Goal: Task Accomplishment & Management: Use online tool/utility

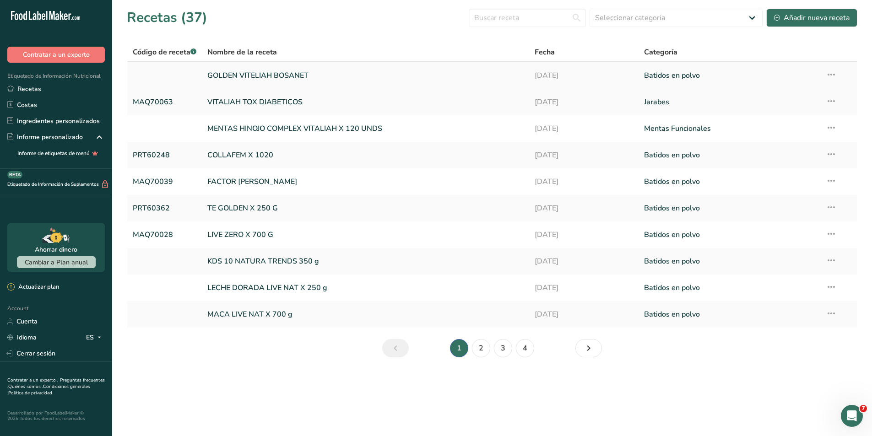
click at [169, 75] on link at bounding box center [165, 75] width 64 height 19
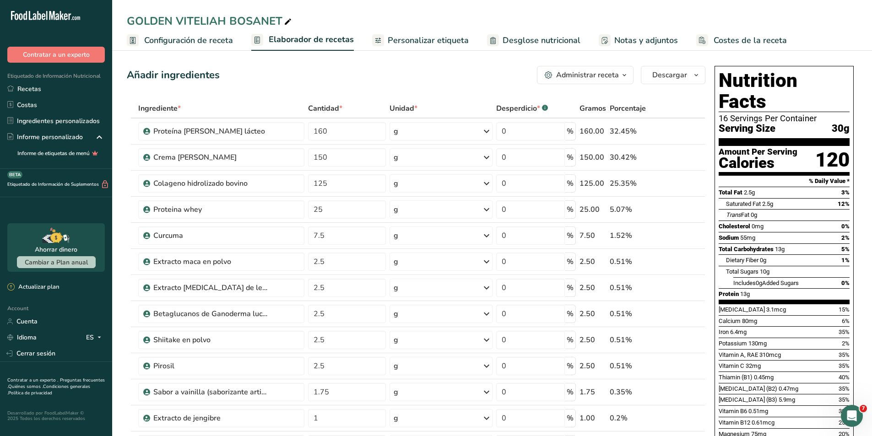
click at [290, 20] on icon at bounding box center [288, 22] width 8 height 13
type input "GOLDEN VITELIAH BOSANET 500 g"
click at [397, 12] on div "GOLDEN VITELIAH BOSANET 500 g Configuración de receta Elaborador de recetas Per…" at bounding box center [491, 25] width 759 height 51
click at [730, 41] on span "Costes de la receta" at bounding box center [749, 40] width 73 height 12
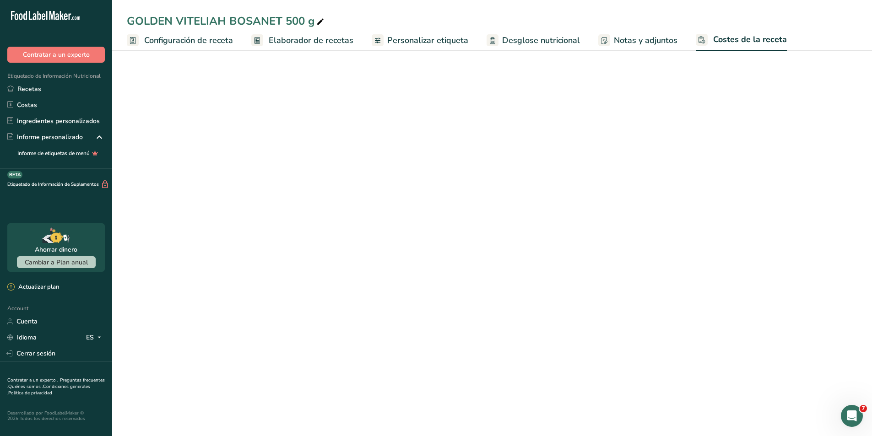
select select "1"
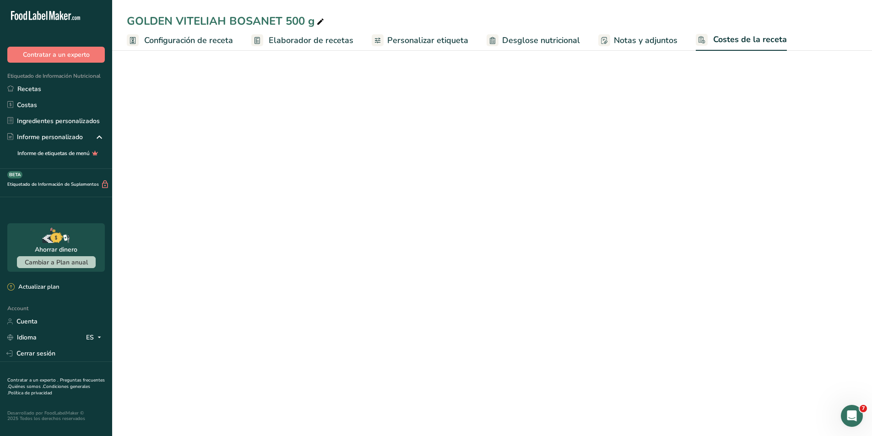
select select "1"
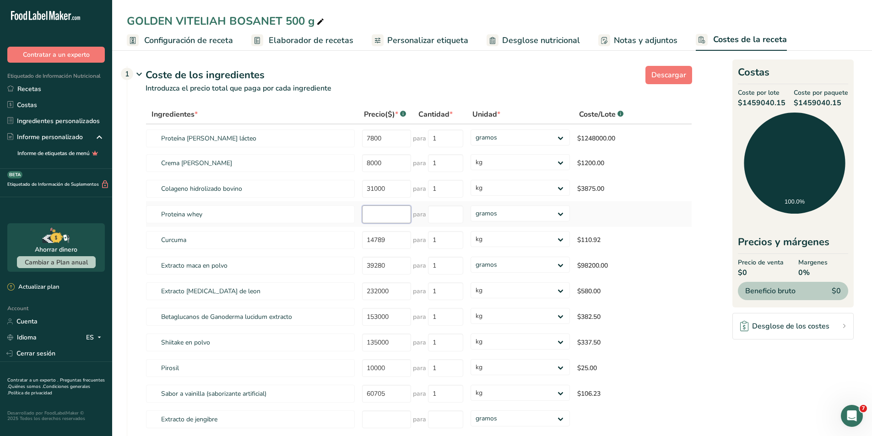
click at [377, 215] on input "number" at bounding box center [386, 214] width 49 height 18
type input "58000"
click at [454, 215] on input "number" at bounding box center [445, 214] width 35 height 18
type input "1"
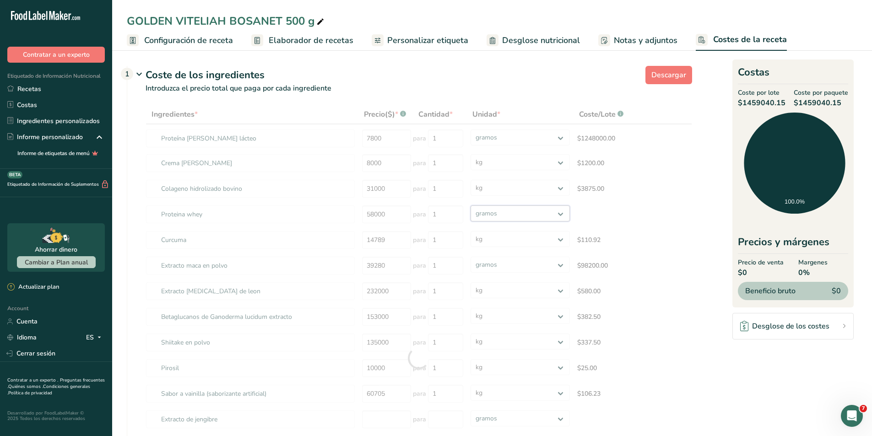
click at [491, 216] on div "Ingredientes * Precio($) * .a-a{fill:#347362;}.b-a{fill:#fff;} Cantidad * Unida…" at bounding box center [418, 358] width 546 height 507
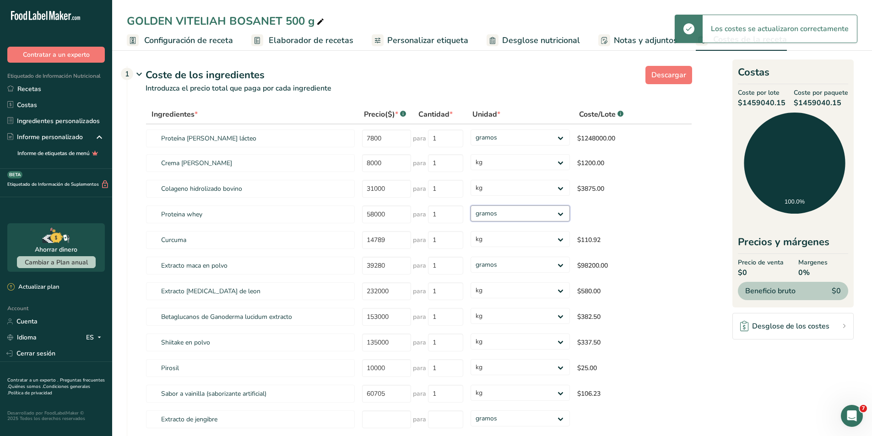
select select "1"
click at [470, 205] on select "gramos kg mg mcg libras onza" at bounding box center [519, 213] width 99 height 16
select select "1"
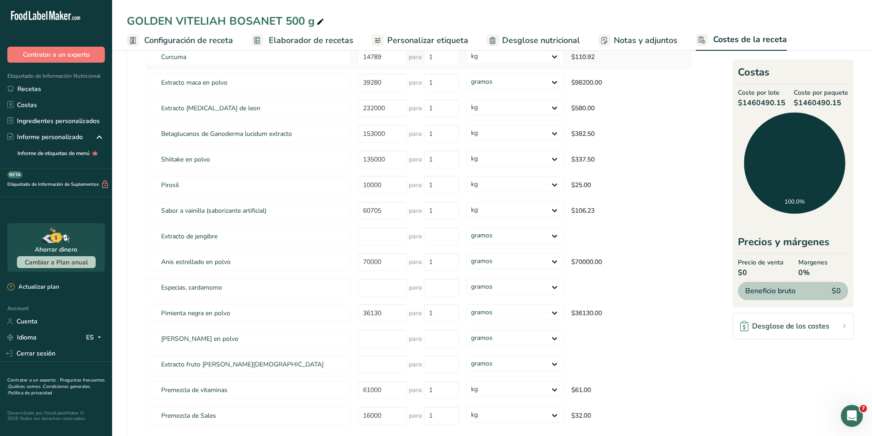
scroll to position [229, 0]
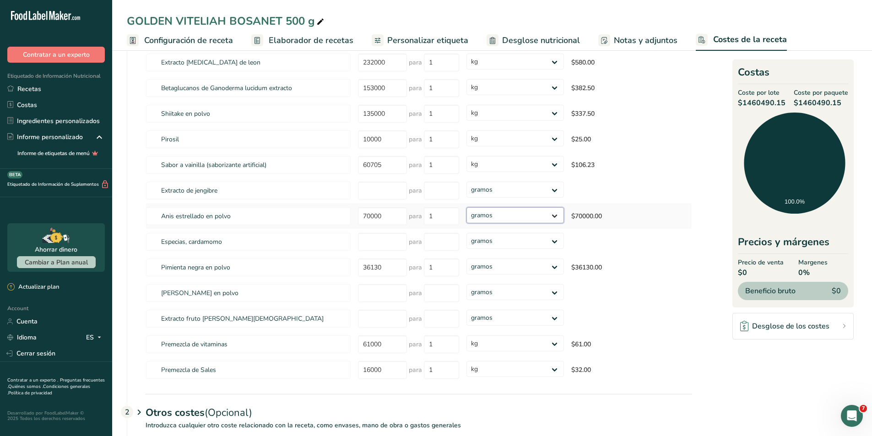
click at [552, 221] on select "gramos kg mg mcg libras onza" at bounding box center [514, 215] width 97 height 16
select select "1"
click at [466, 207] on select "gramos kg mg mcg libras onza" at bounding box center [514, 215] width 97 height 16
click at [553, 269] on select "gramos kg mg mcg libras onza" at bounding box center [514, 267] width 97 height 16
select select "1"
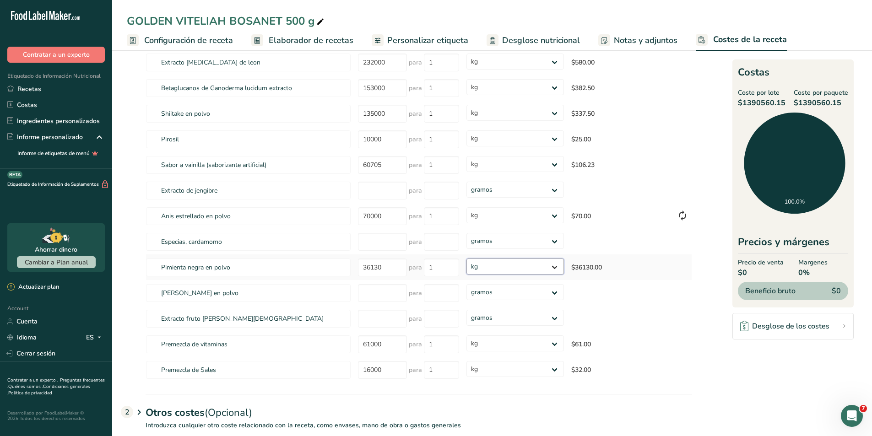
click at [466, 259] on select "gramos kg mg mcg libras onza" at bounding box center [514, 267] width 97 height 16
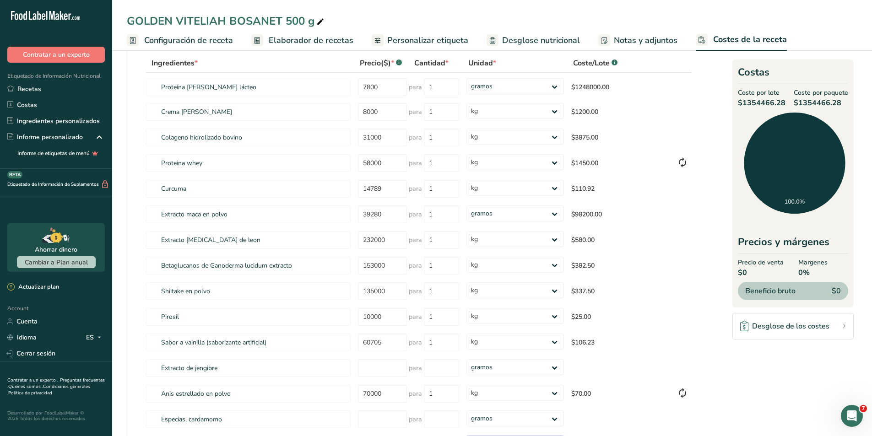
scroll to position [46, 0]
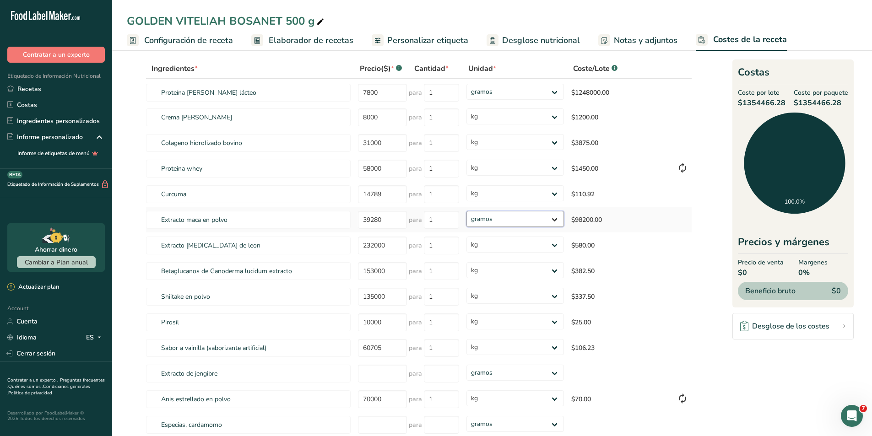
click at [547, 217] on select "gramos kg mg mcg libras onza" at bounding box center [514, 219] width 97 height 16
select select "1"
click at [466, 211] on select "gramos kg mg mcg libras onza" at bounding box center [514, 219] width 97 height 16
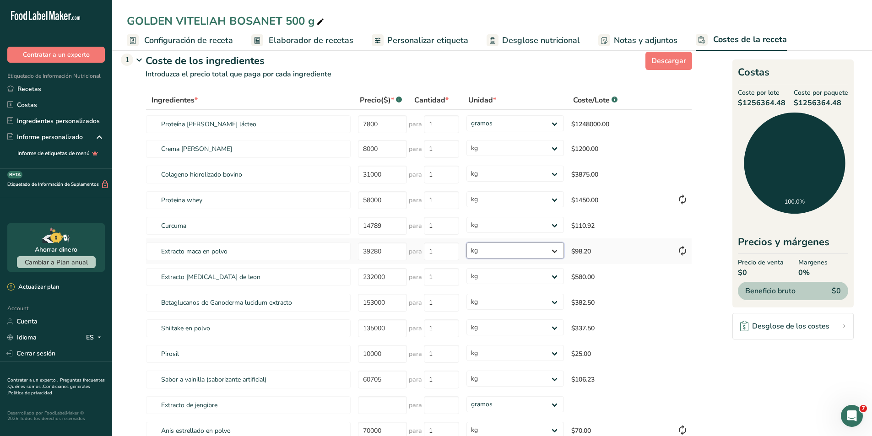
scroll to position [0, 0]
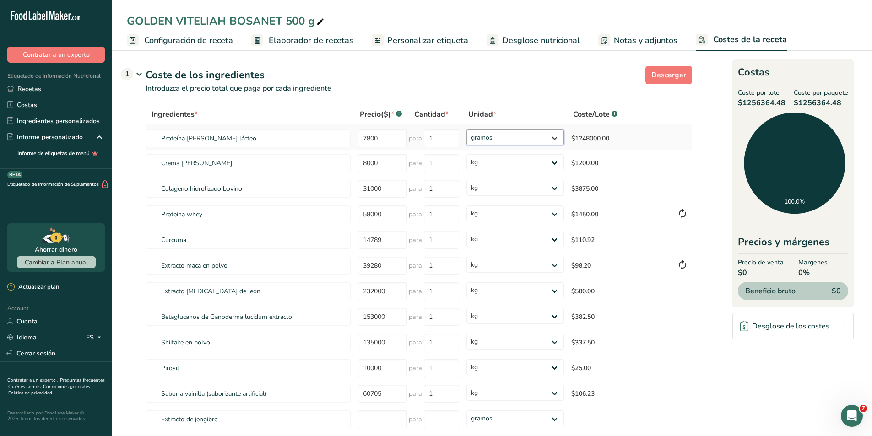
click at [550, 138] on select "gramos kg mg mcg libras onza" at bounding box center [514, 137] width 97 height 16
select select "1"
click at [466, 129] on select "gramos kg mg mcg libras onza" at bounding box center [514, 137] width 97 height 16
click at [300, 44] on span "Elaborador de recetas" at bounding box center [311, 40] width 85 height 12
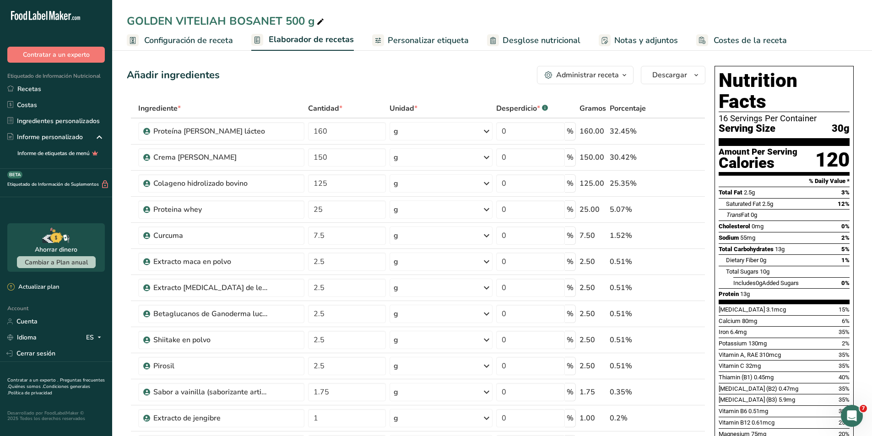
click at [625, 73] on icon "button" at bounding box center [623, 75] width 7 height 11
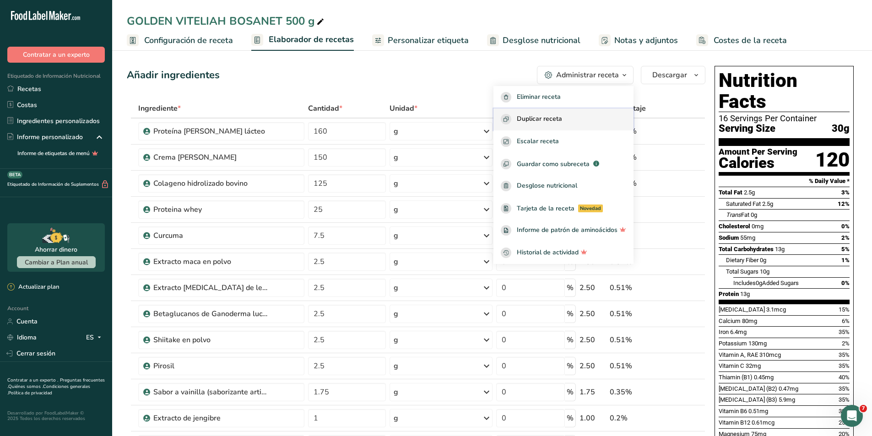
click at [585, 117] on div "Duplicar receta" at bounding box center [563, 119] width 125 height 11
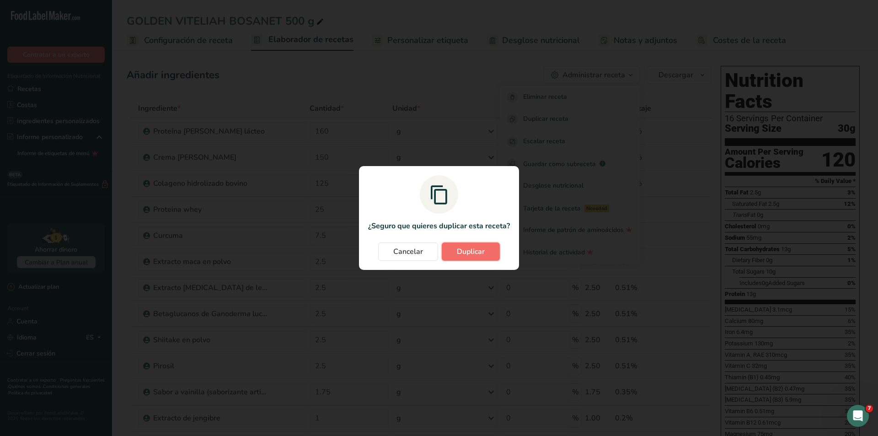
click at [481, 256] on span "Duplicar" at bounding box center [471, 251] width 28 height 11
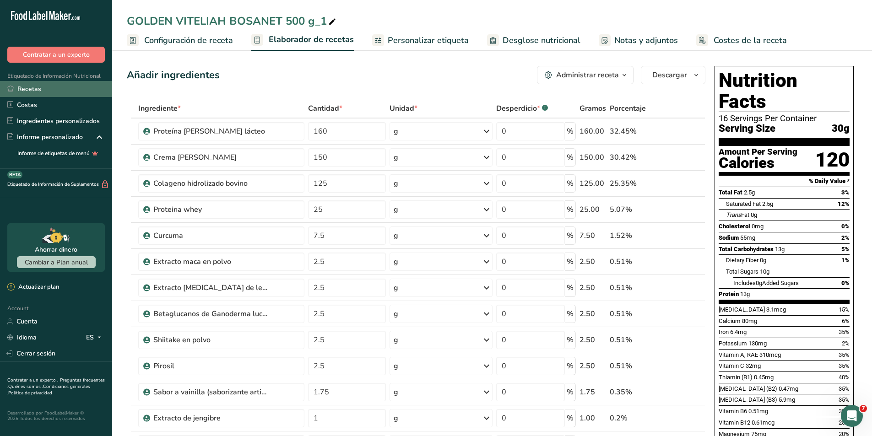
click at [28, 88] on link "Recetas" at bounding box center [56, 89] width 112 height 16
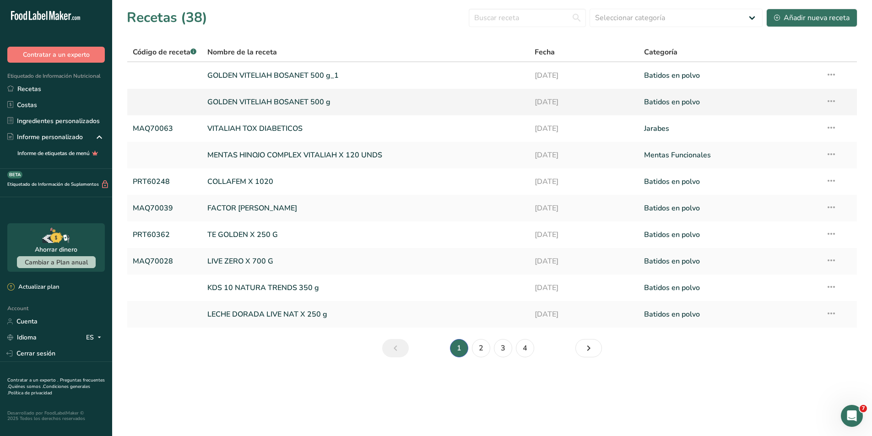
click at [241, 98] on link "GOLDEN VITELIAH BOSANET 500 g" at bounding box center [365, 101] width 316 height 19
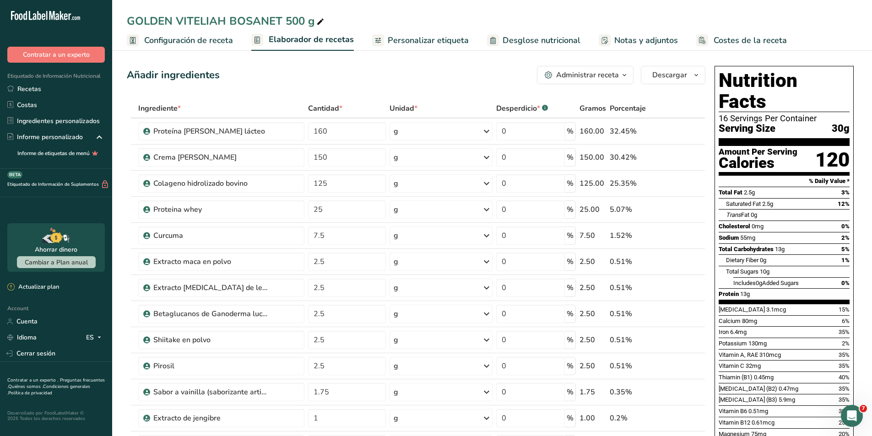
click at [763, 47] on link "Costes de la receta" at bounding box center [741, 40] width 91 height 21
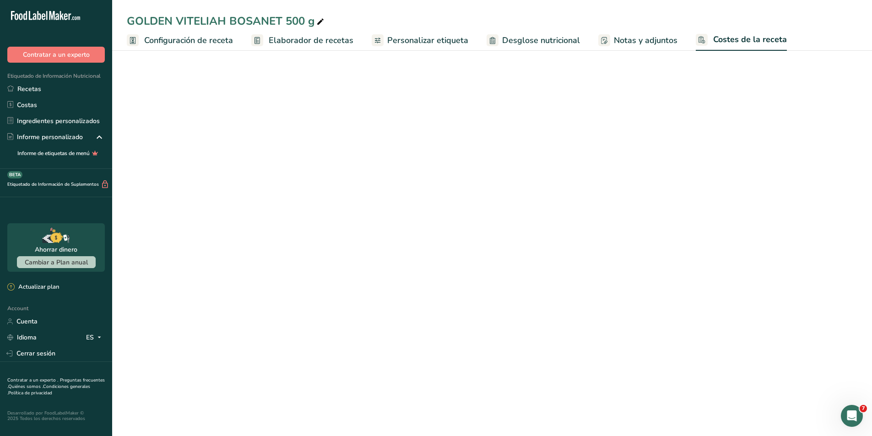
select select "1"
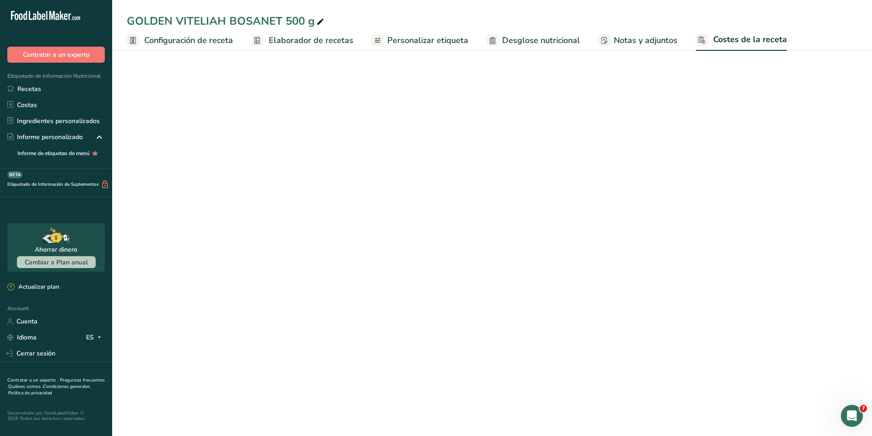
select select "1"
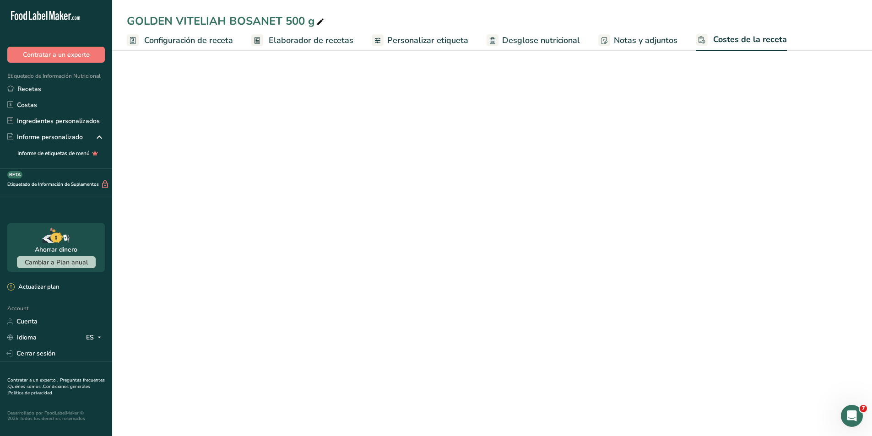
select select "1"
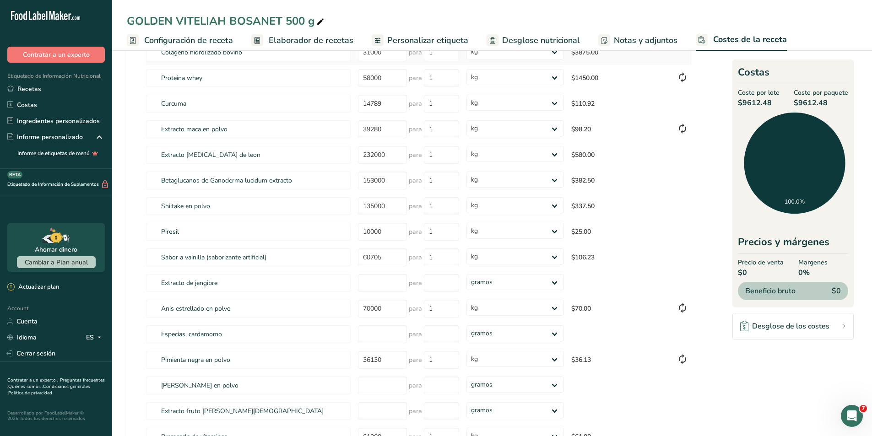
scroll to position [137, 0]
click at [386, 282] on input "number" at bounding box center [382, 282] width 49 height 18
type input "17000"
click at [705, 241] on section "Descargar Coste de los ingredientes 1 Introduzca el precio total que paga por c…" at bounding box center [492, 254] width 730 height 658
click at [451, 286] on input "number" at bounding box center [441, 282] width 35 height 18
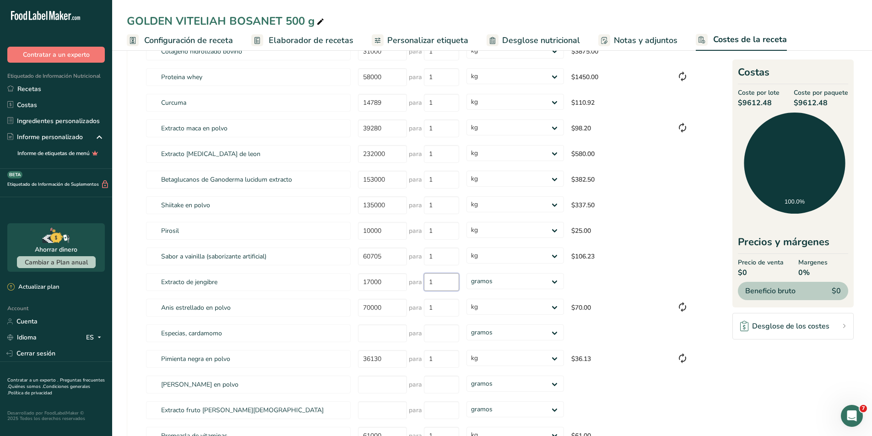
type input "1"
click at [707, 181] on section "Descargar Coste de los ingredientes 1 Introduzca el precio total que paga por c…" at bounding box center [492, 254] width 730 height 658
click at [367, 335] on input "number" at bounding box center [382, 333] width 49 height 18
type input "135900"
click at [443, 338] on input "number" at bounding box center [441, 333] width 35 height 18
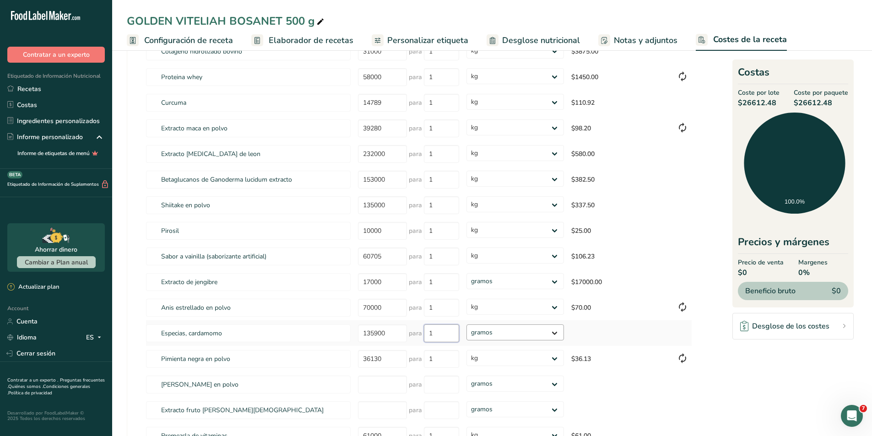
type input "1"
click at [510, 329] on div "Ingredientes * Precio($) * .a-a{fill:#347362;}.b-a{fill:#fff;} Cantidad * Unida…" at bounding box center [418, 221] width 546 height 507
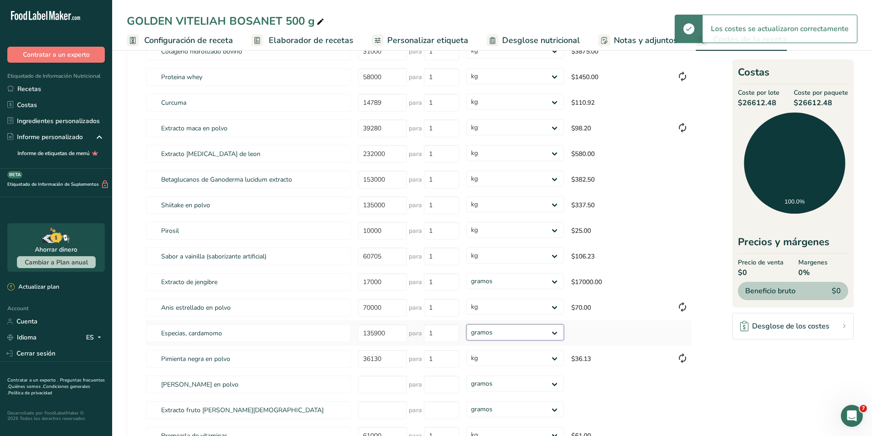
select select "1"
drag, startPoint x: 510, startPoint y: 329, endPoint x: 506, endPoint y: 338, distance: 10.6
click at [466, 324] on select "gramos kg mg mcg libras onza" at bounding box center [514, 332] width 97 height 16
click at [528, 280] on select "gramos kg mg mcg libras onza" at bounding box center [514, 281] width 97 height 16
select select "1"
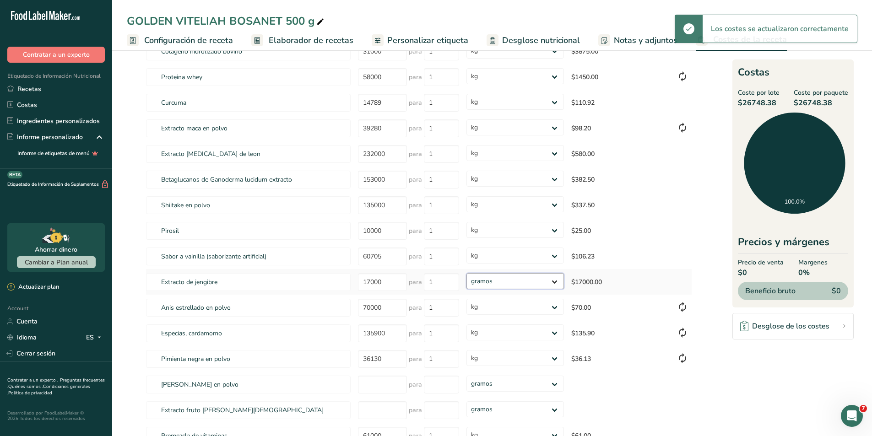
select select "1"
click at [466, 273] on select "gramos kg mg mcg libras onza" at bounding box center [514, 281] width 97 height 16
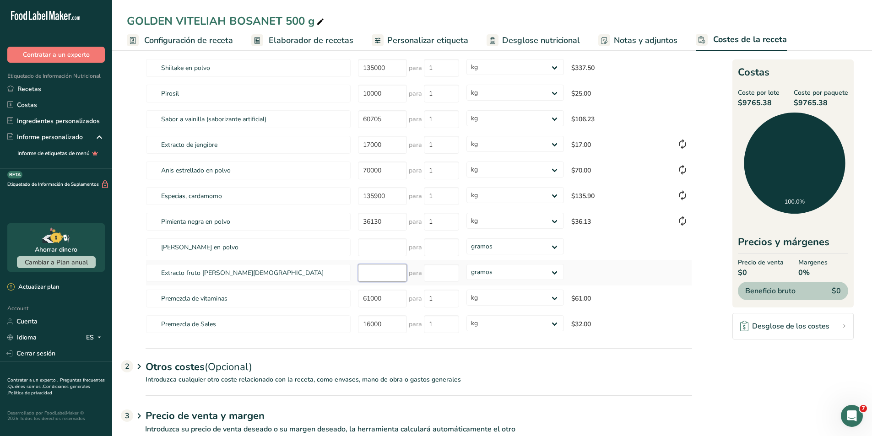
click at [375, 275] on input "number" at bounding box center [382, 273] width 49 height 18
type input "170000"
click at [435, 278] on input "number" at bounding box center [441, 273] width 35 height 18
type input "1"
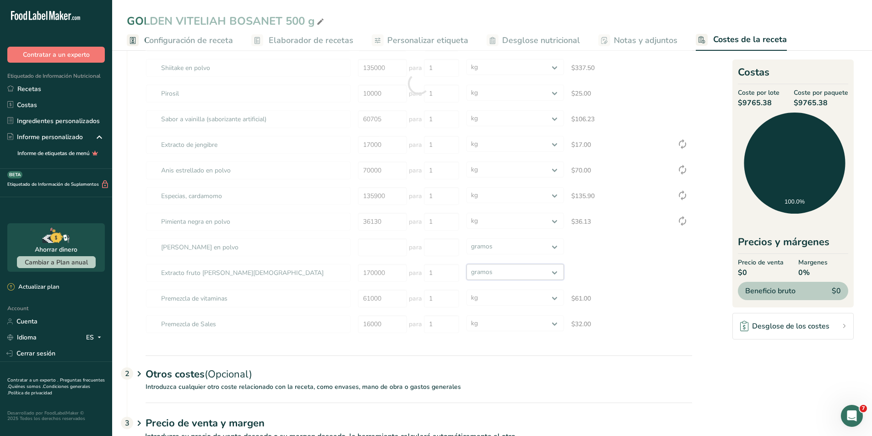
click at [498, 272] on div "Ingredientes * Precio($) * .a-a{fill:#347362;}.b-a{fill:#fff;} Cantidad * Unida…" at bounding box center [418, 83] width 546 height 507
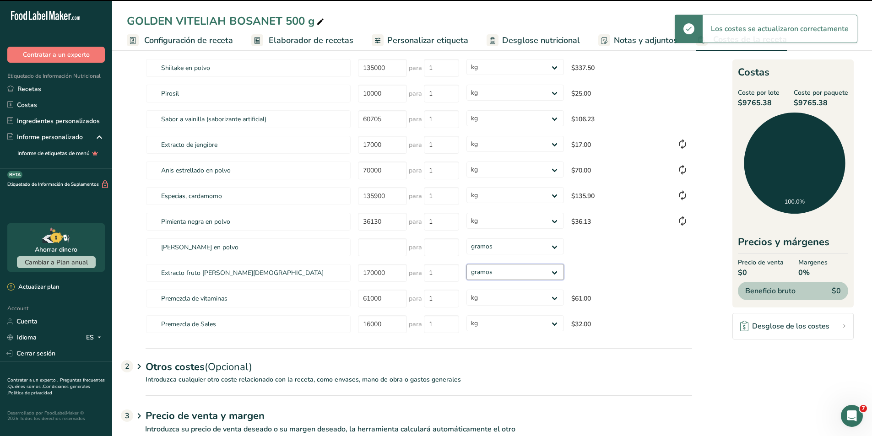
select select "1"
click at [466, 264] on select "gramos kg mg mcg libras onza" at bounding box center [514, 272] width 97 height 16
select select "1"
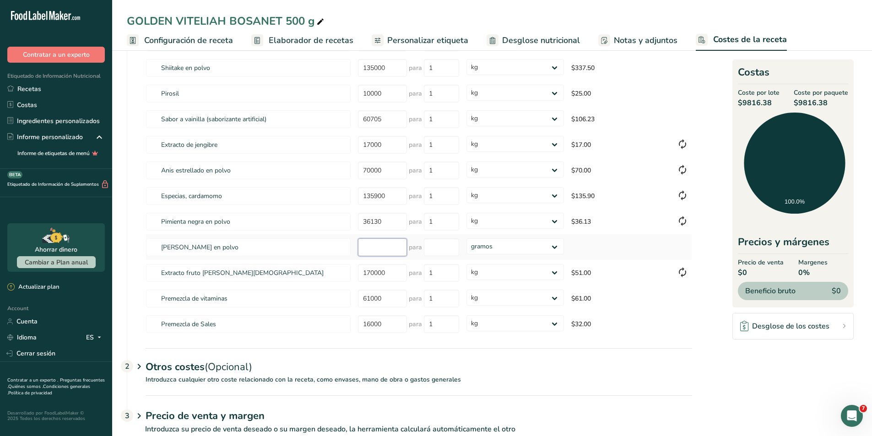
click at [399, 246] on input "number" at bounding box center [382, 247] width 49 height 18
type input "72000"
click at [434, 249] on input "number" at bounding box center [441, 247] width 35 height 18
type input "1"
click at [501, 249] on div "Ingredientes * Precio($) * .a-a{fill:#347362;}.b-a{fill:#fff;} Cantidad * Unida…" at bounding box center [418, 83] width 546 height 507
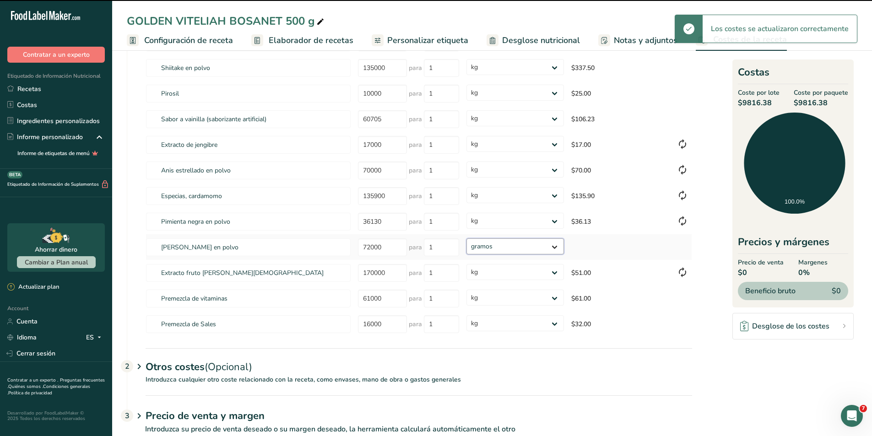
select select "1"
click at [466, 238] on select "gramos kg mg mcg libras onza" at bounding box center [514, 246] width 97 height 16
select select "1"
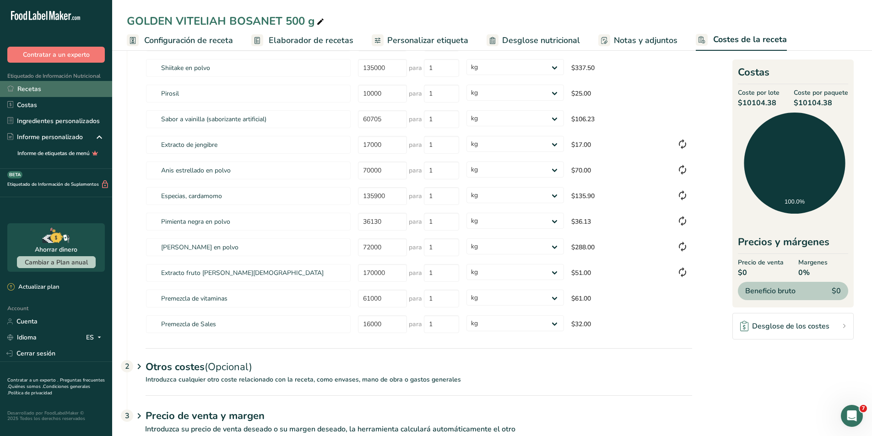
click at [54, 86] on link "Recetas" at bounding box center [56, 89] width 112 height 16
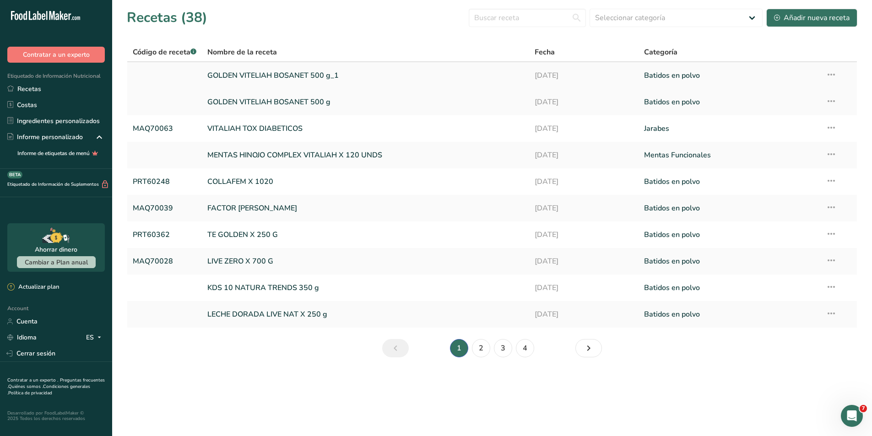
click at [291, 71] on link "GOLDEN VITELIAH BOSANET 500 g_1" at bounding box center [365, 75] width 316 height 19
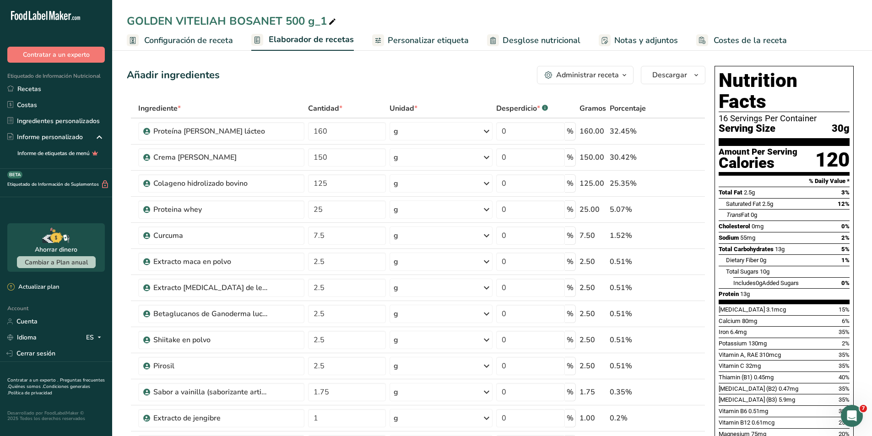
click at [331, 23] on icon at bounding box center [332, 22] width 8 height 13
click at [336, 23] on input "CHAI VITELIAH BOSANET 500 g" at bounding box center [492, 21] width 730 height 16
click at [353, 23] on input "CHAI VITELIAH BOSANET 500 g" at bounding box center [492, 21] width 730 height 16
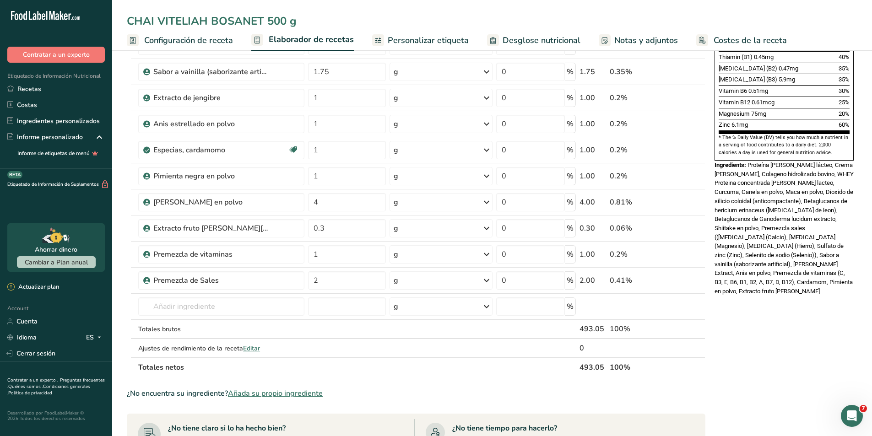
scroll to position [366, 0]
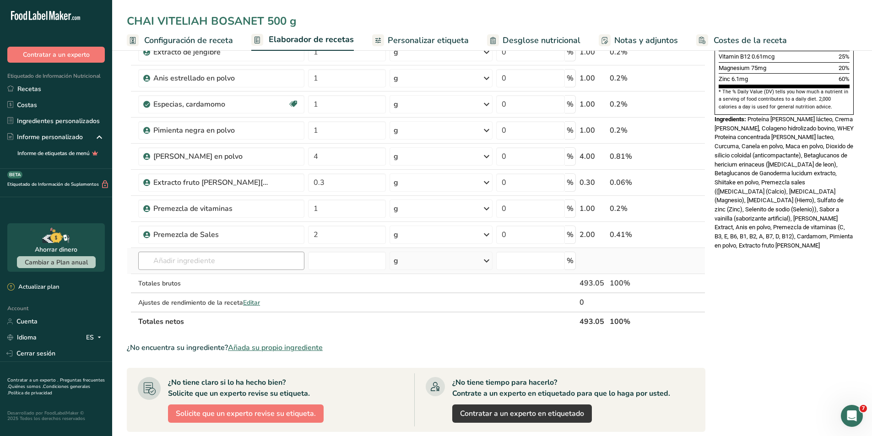
type input "CHAI VITELIAH BOSANET 500 g"
click at [256, 258] on input "text" at bounding box center [221, 261] width 166 height 18
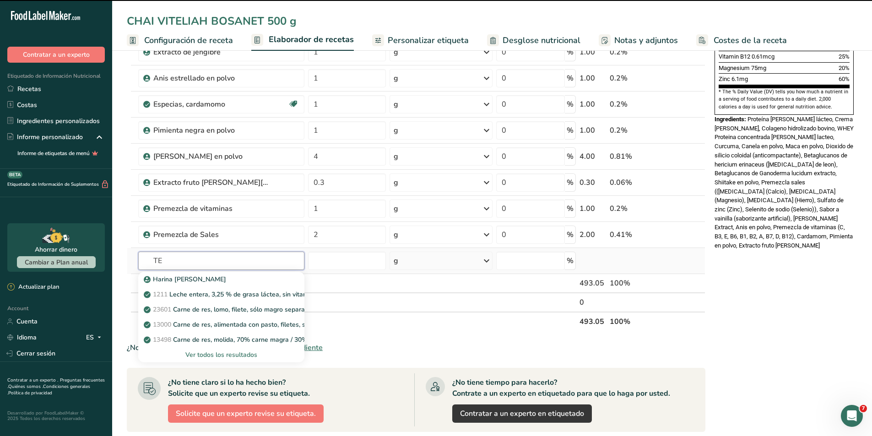
type input "TE"
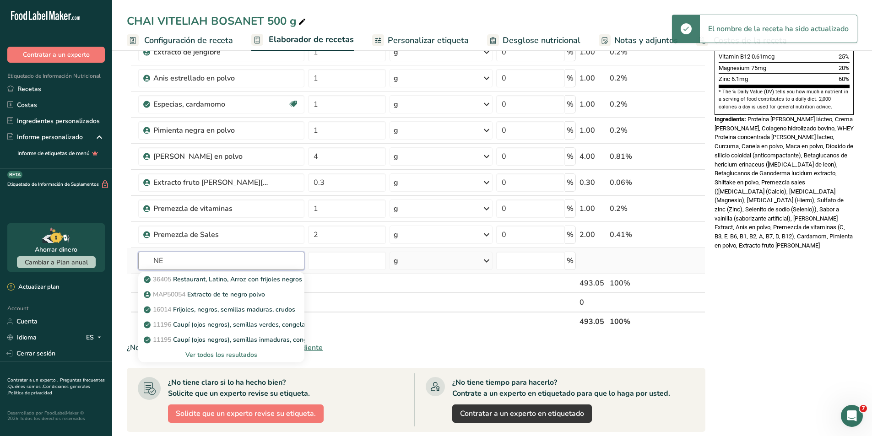
type input "N"
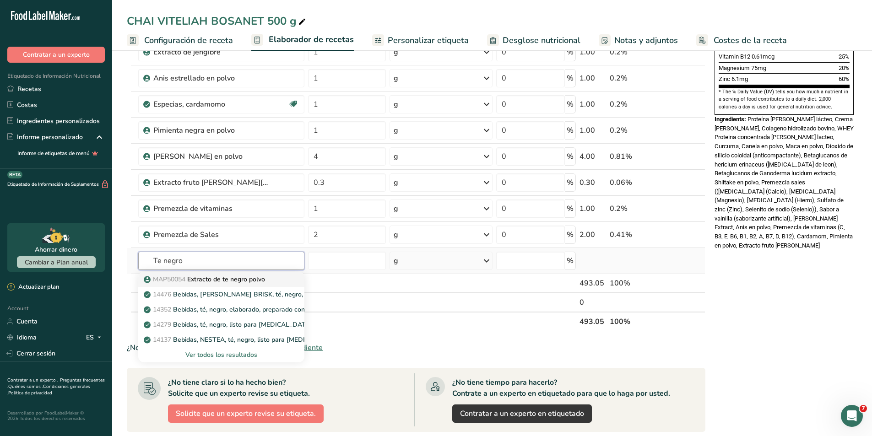
type input "Te negro"
click at [250, 278] on p "MAP50054 Extracto de te negro polvo" at bounding box center [204, 280] width 119 height 10
type input "Extracto de te negro polvo"
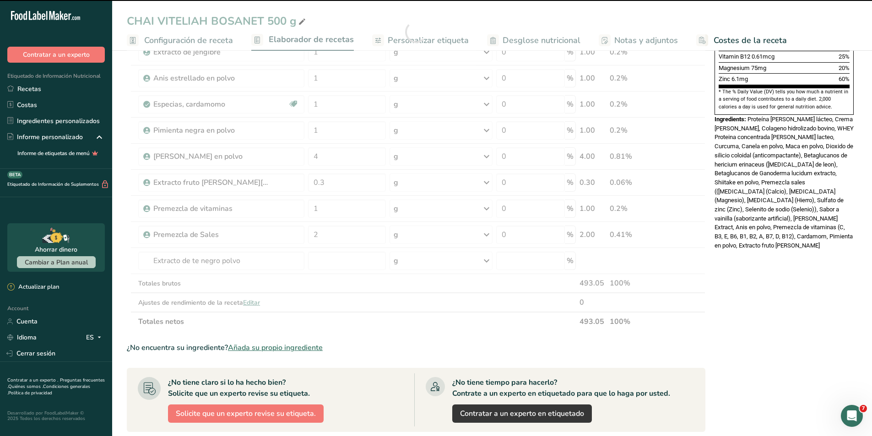
type input "0"
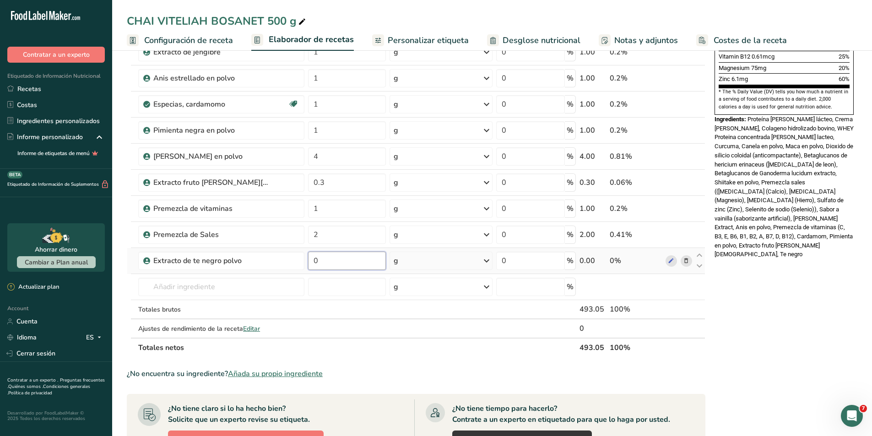
drag, startPoint x: 335, startPoint y: 253, endPoint x: 308, endPoint y: 255, distance: 27.1
click at [308, 255] on input "0" at bounding box center [347, 261] width 78 height 18
type input "17"
type input "17.5"
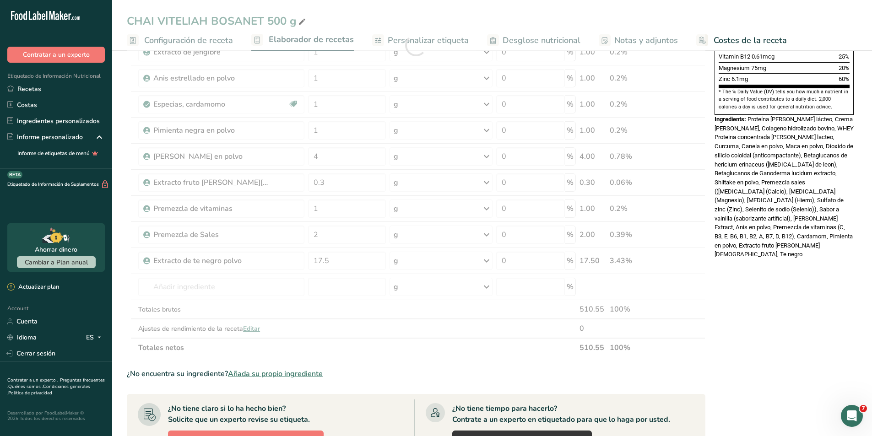
click at [754, 360] on div "Nutrition Facts 16 Servings Per Container Serving Size 30g Amount Per Serving C…" at bounding box center [784, 172] width 146 height 952
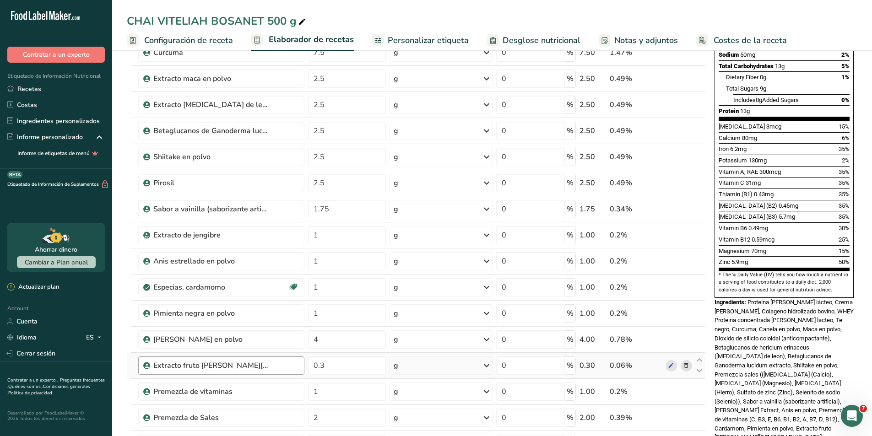
scroll to position [137, 0]
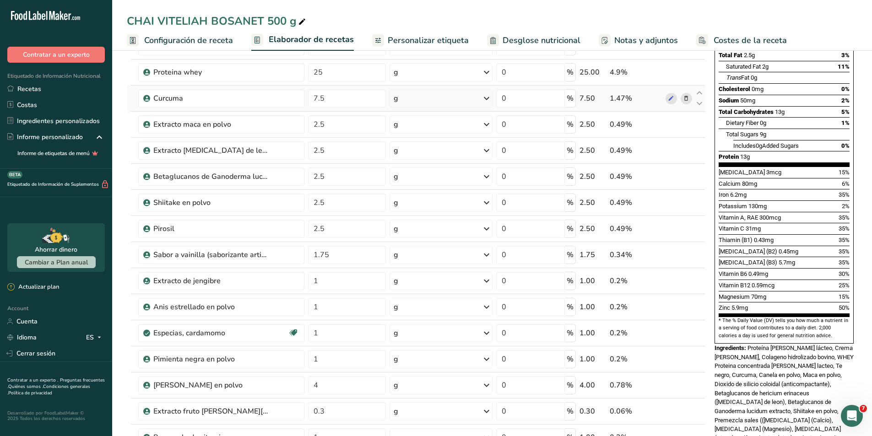
click at [686, 100] on icon at bounding box center [686, 99] width 6 height 10
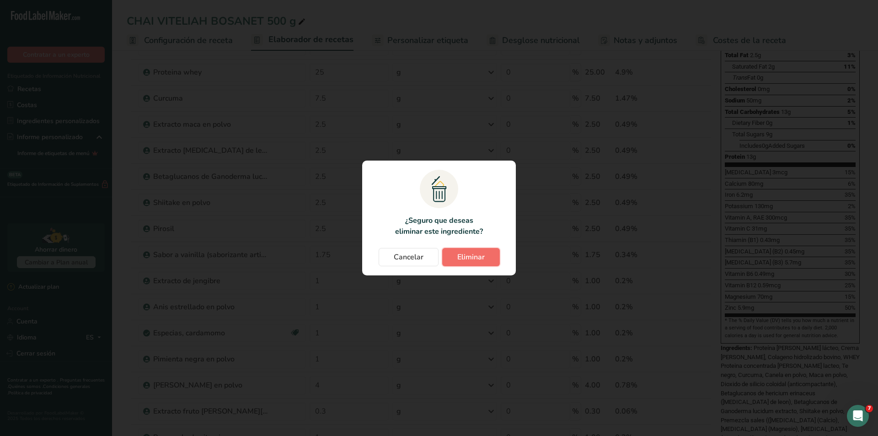
click at [473, 255] on span "Eliminar" at bounding box center [471, 257] width 27 height 11
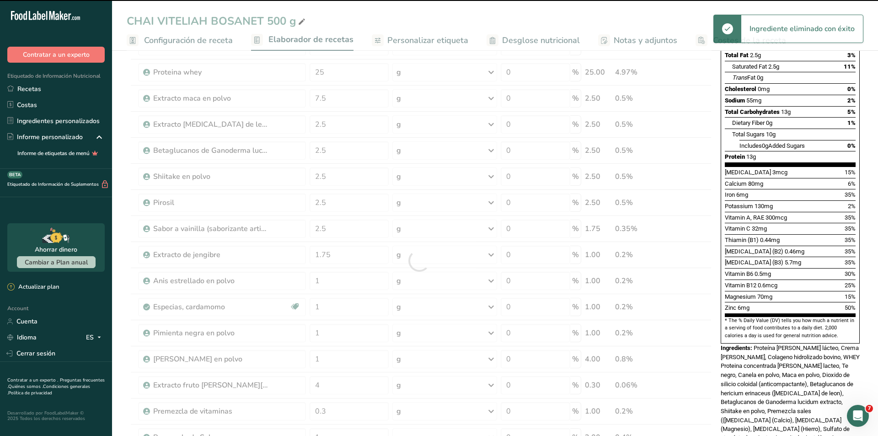
type input "2.5"
type input "1.75"
type input "1"
type input "4"
type input "0.3"
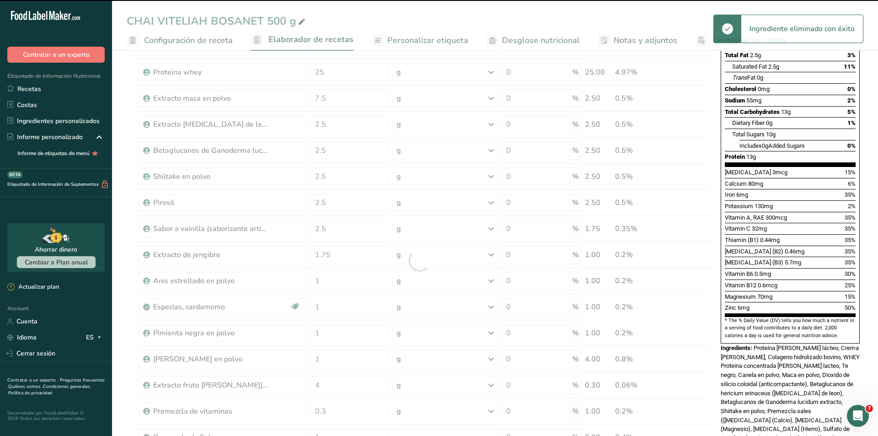
type input "1"
type input "2"
type input "17.5"
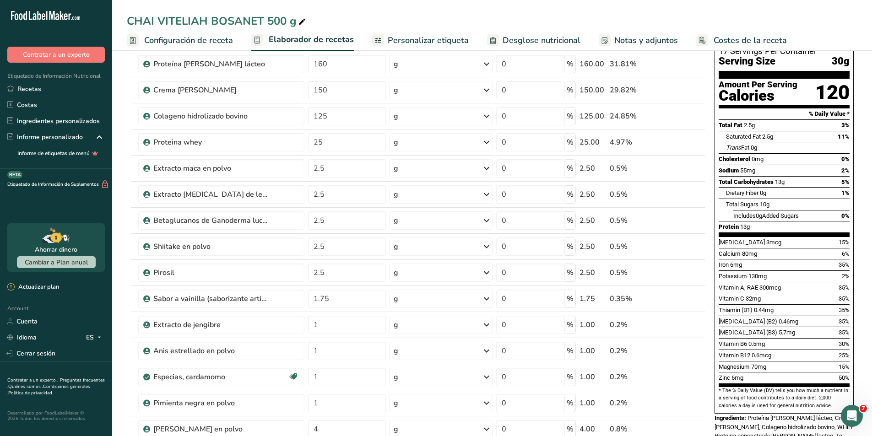
scroll to position [0, 0]
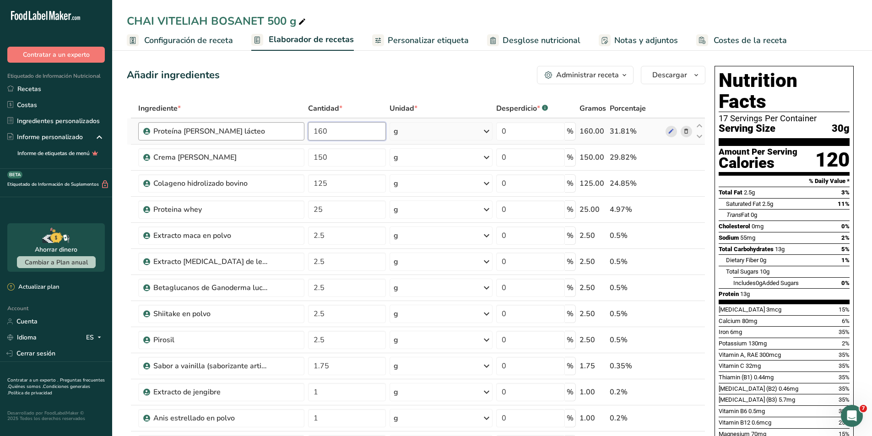
drag, startPoint x: 342, startPoint y: 129, endPoint x: 276, endPoint y: 129, distance: 65.4
click at [276, 129] on tr "Proteína [PERSON_NAME] lácteo 160 g Unidades de peso g kg mg Ver más Unidades d…" at bounding box center [415, 131] width 577 height 26
type input "156"
type input "156.95"
click at [378, 67] on div "Añadir ingredientes Administrar receta Eliminar receta Duplicar receta Escalar …" at bounding box center [416, 75] width 578 height 18
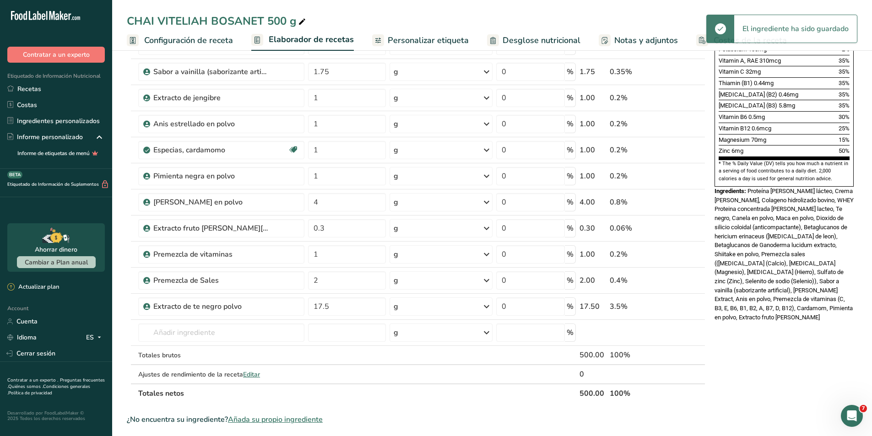
scroll to position [183, 0]
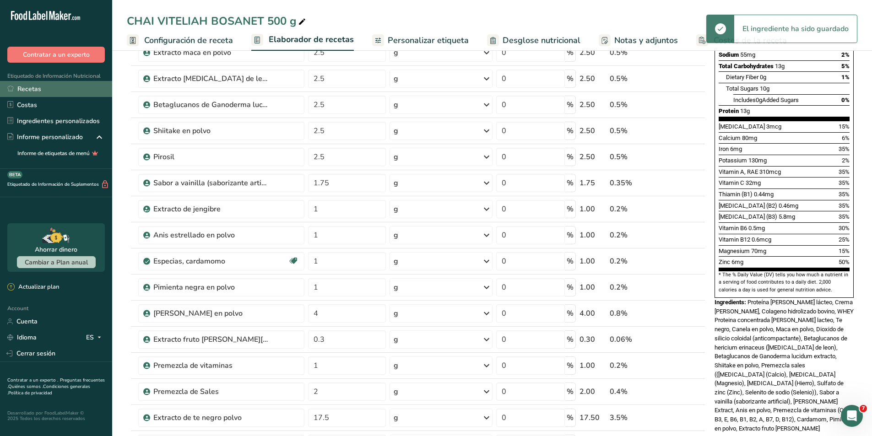
click at [48, 87] on link "Recetas" at bounding box center [56, 89] width 112 height 16
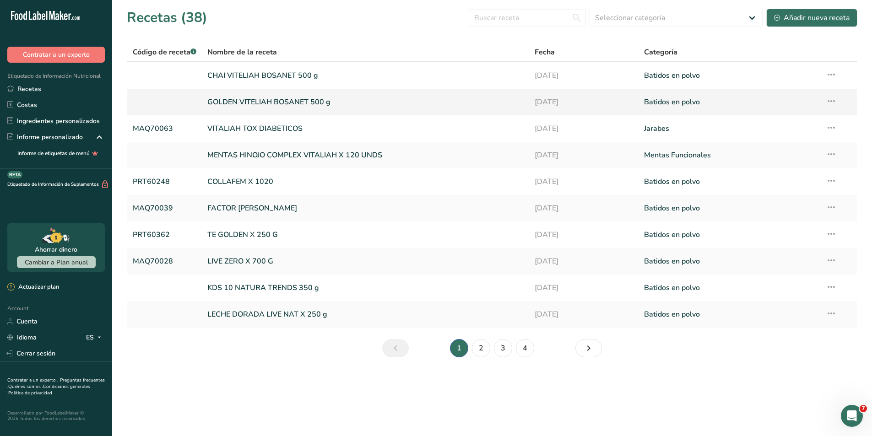
click at [247, 99] on link "GOLDEN VITELIAH BOSANET 500 g" at bounding box center [365, 101] width 316 height 19
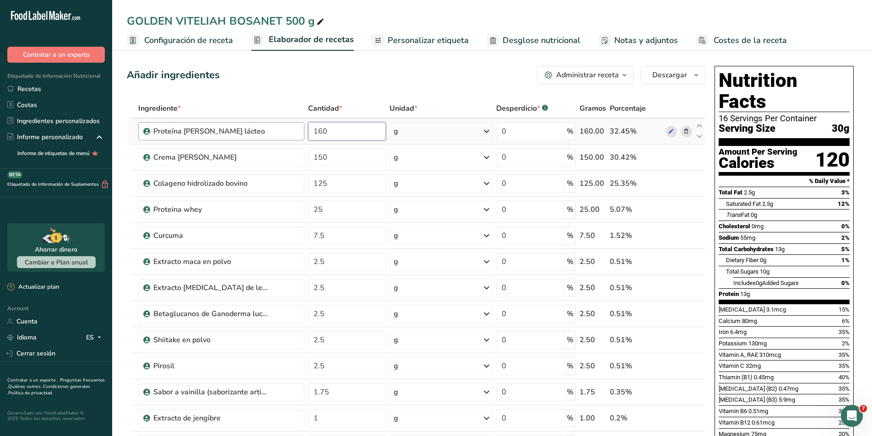
drag, startPoint x: 350, startPoint y: 130, endPoint x: 302, endPoint y: 130, distance: 47.6
click at [302, 130] on tr "Proteína [PERSON_NAME] lácteo 160 g Unidades de peso g kg mg Ver más Unidades d…" at bounding box center [415, 131] width 577 height 26
type input "166"
type input "166.95"
click at [343, 76] on div "Añadir ingredientes Administrar receta Eliminar receta Duplicar receta Escalar …" at bounding box center [416, 75] width 578 height 18
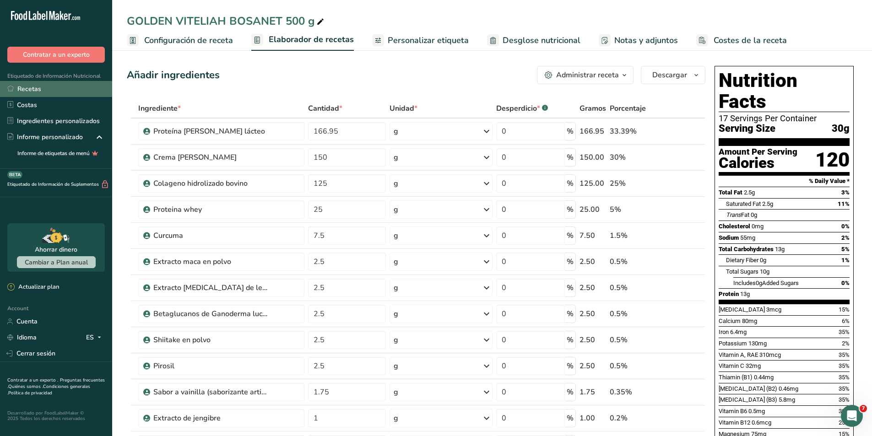
click at [49, 83] on link "Recetas" at bounding box center [56, 89] width 112 height 16
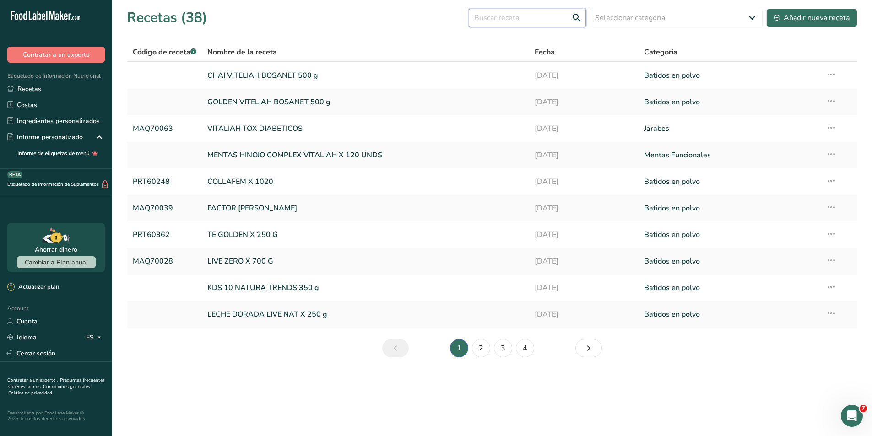
click at [530, 22] on input "text" at bounding box center [527, 18] width 117 height 18
click at [181, 72] on link at bounding box center [165, 75] width 64 height 19
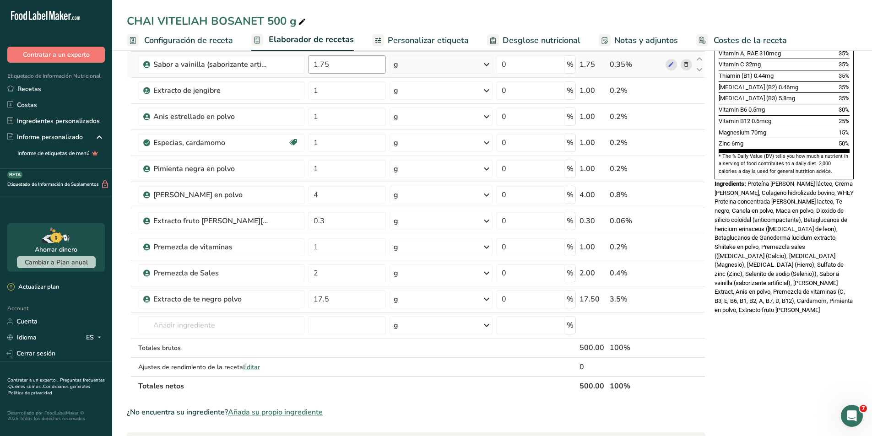
scroll to position [320, 0]
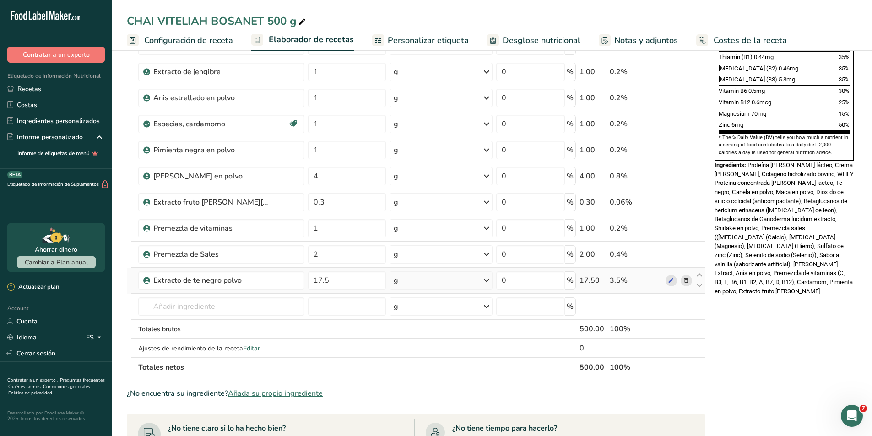
click at [686, 280] on icon at bounding box center [686, 281] width 6 height 10
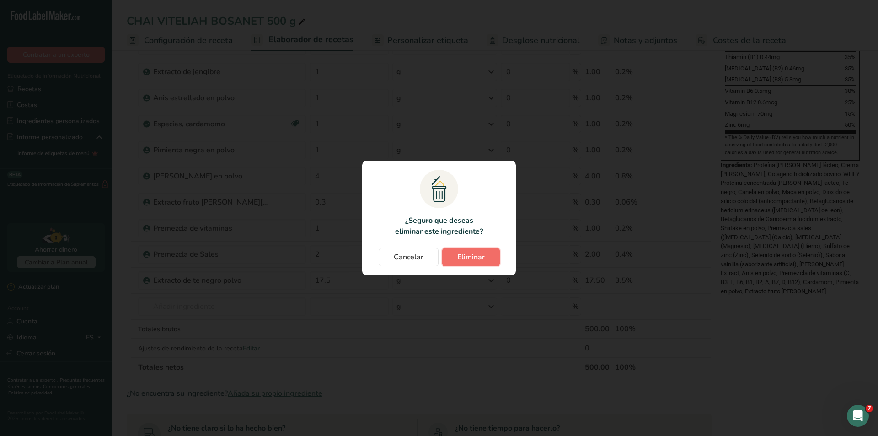
click at [466, 262] on span "Eliminar" at bounding box center [471, 257] width 27 height 11
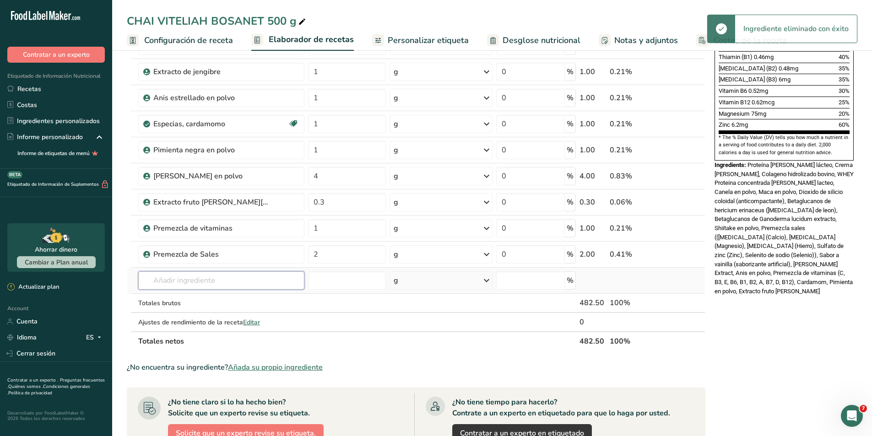
click at [204, 280] on input "text" at bounding box center [221, 280] width 166 height 18
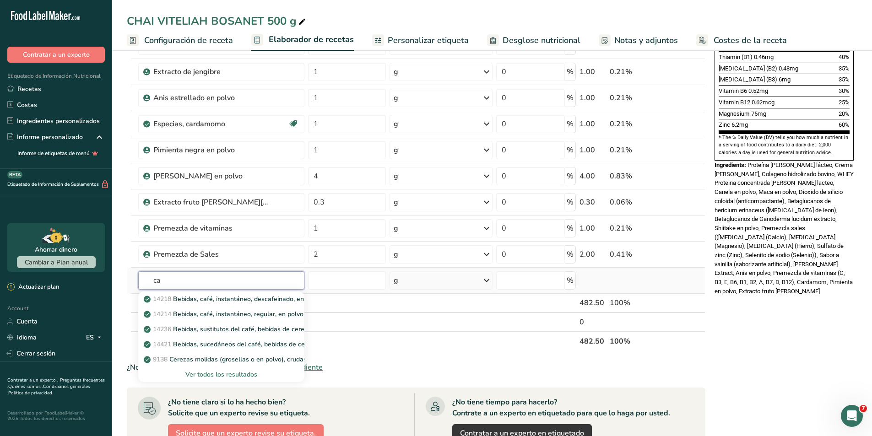
type input "c"
type input "cafe"
click at [176, 327] on div "Café" at bounding box center [213, 329] width 137 height 10
type input "Coffee"
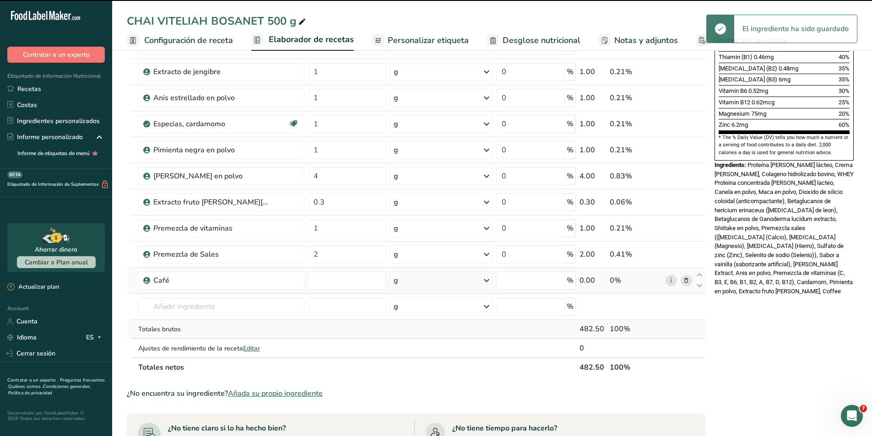
type input "0"
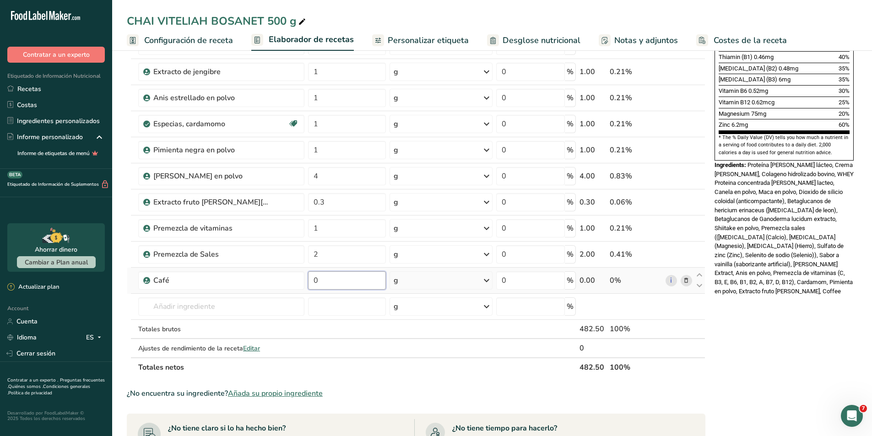
drag, startPoint x: 353, startPoint y: 282, endPoint x: 308, endPoint y: 278, distance: 45.5
click at [308, 278] on input "0" at bounding box center [347, 280] width 78 height 18
type input "37"
type input "37.5"
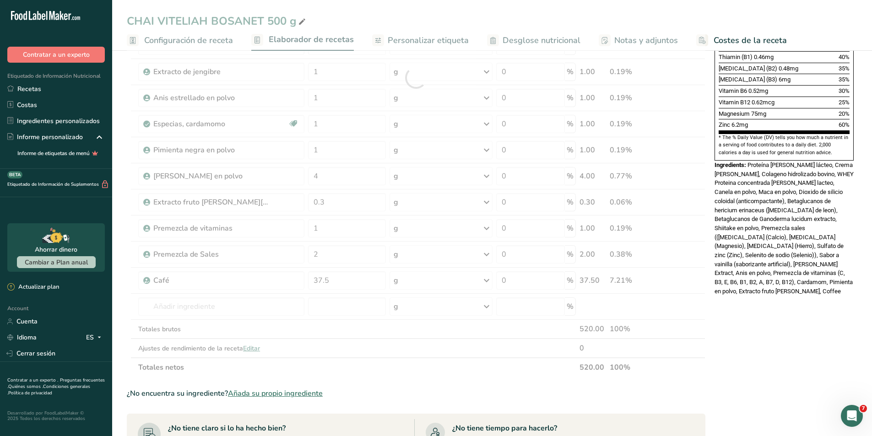
click at [840, 359] on div "Nutrition Facts 16 Servings Per Container Serving Size 30g Amount Per Serving C…" at bounding box center [784, 205] width 146 height 926
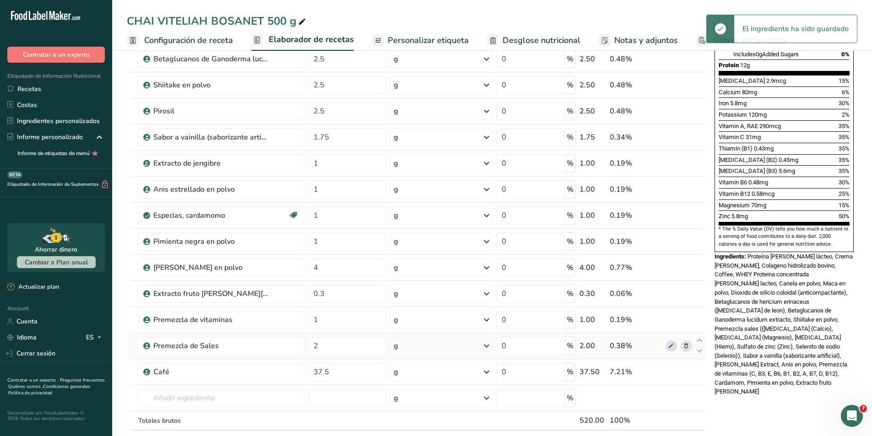
scroll to position [183, 0]
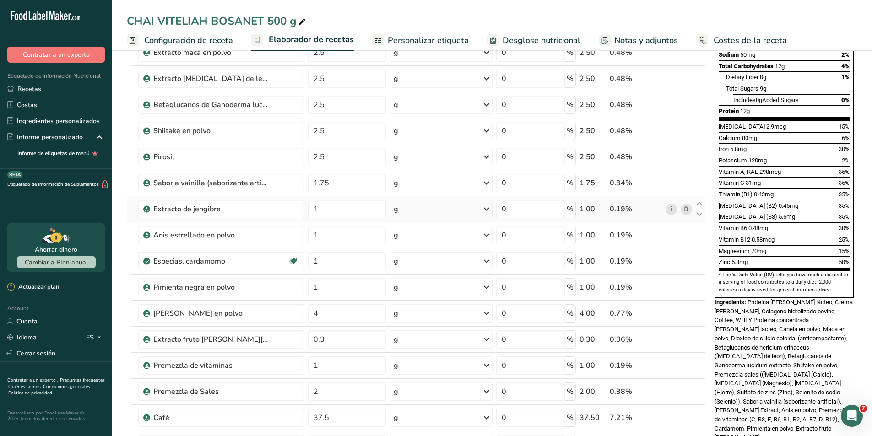
click at [688, 210] on icon at bounding box center [686, 210] width 6 height 10
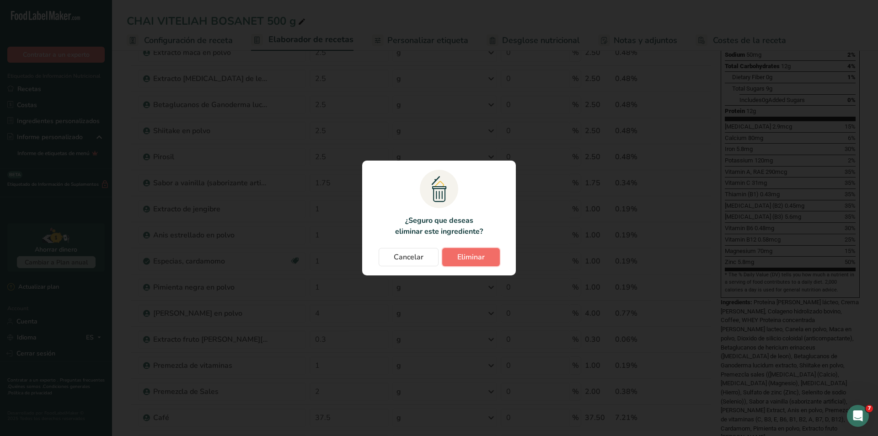
click at [480, 256] on span "Eliminar" at bounding box center [471, 257] width 27 height 11
type input "4"
type input "0.3"
type input "1"
type input "2"
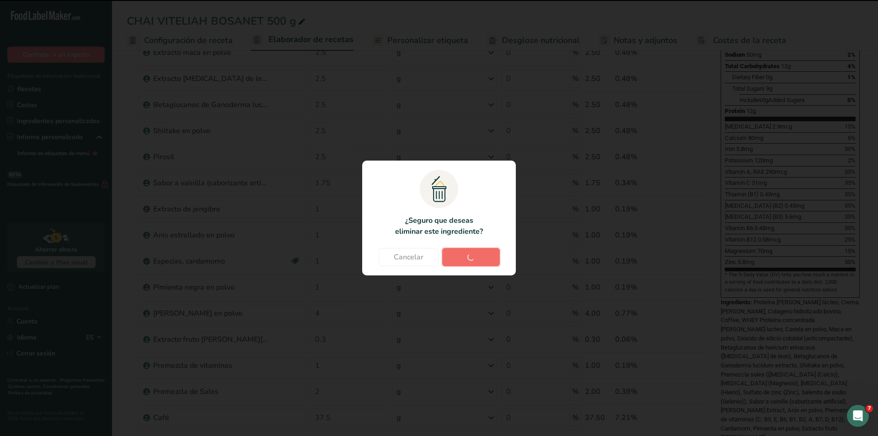
type input "37.5"
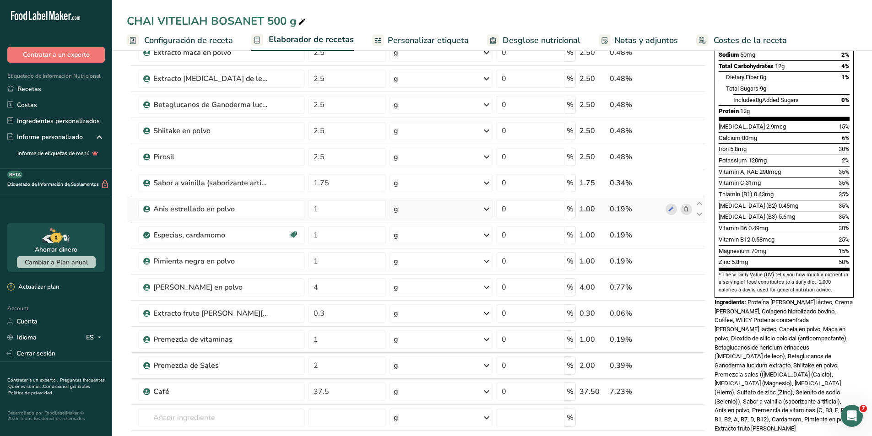
click at [685, 208] on icon at bounding box center [686, 210] width 6 height 10
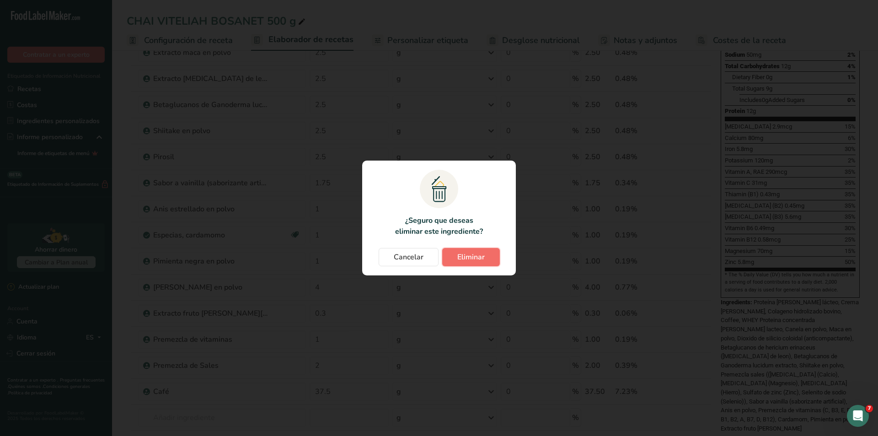
click at [483, 260] on span "Eliminar" at bounding box center [471, 257] width 27 height 11
type input "4"
type input "0.3"
type input "1"
type input "2"
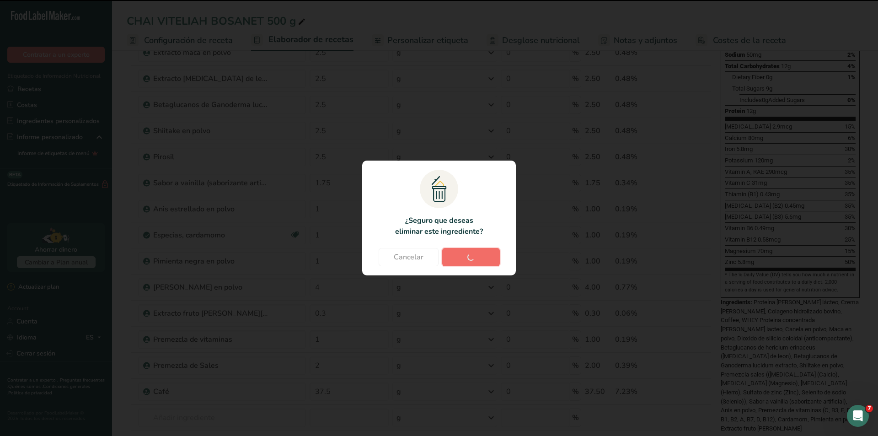
type input "37.5"
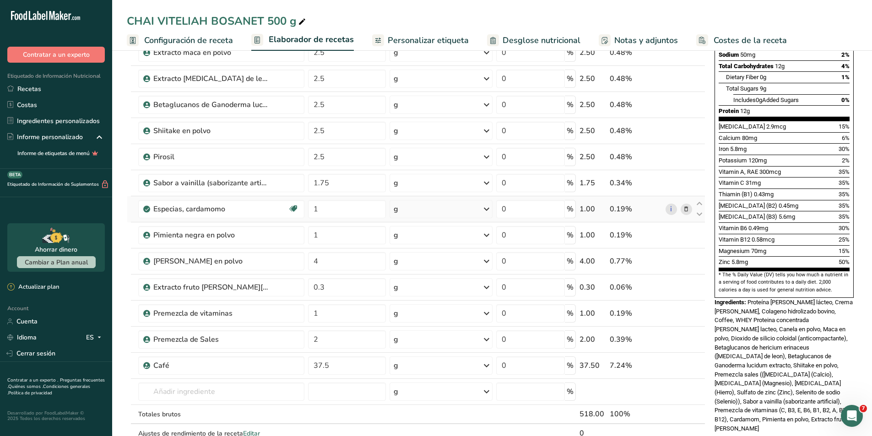
click at [683, 210] on icon at bounding box center [686, 210] width 6 height 10
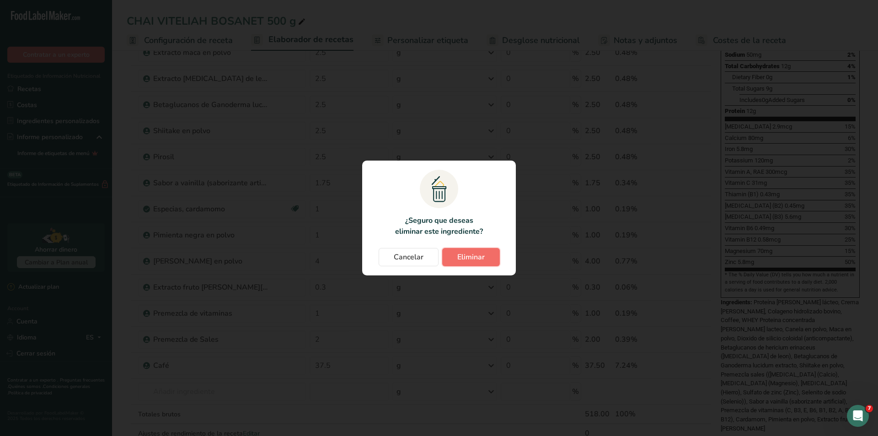
click at [464, 258] on span "Eliminar" at bounding box center [471, 257] width 27 height 11
type input "4"
type input "0.3"
type input "1"
type input "2"
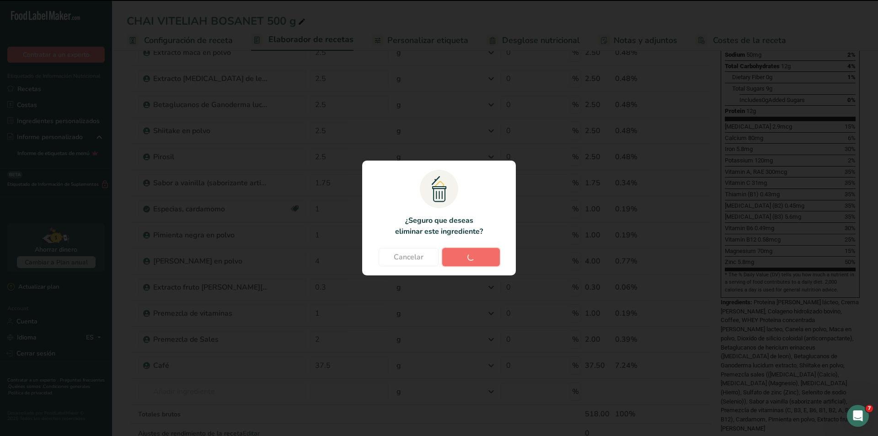
type input "37.5"
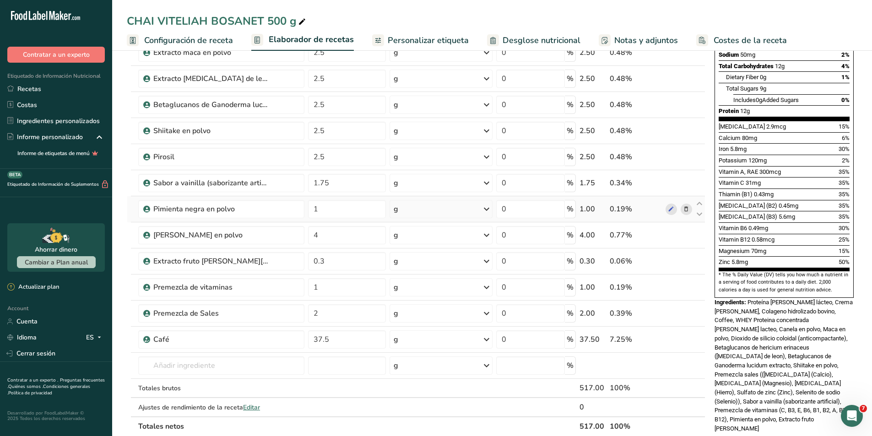
click at [686, 209] on icon at bounding box center [686, 210] width 6 height 10
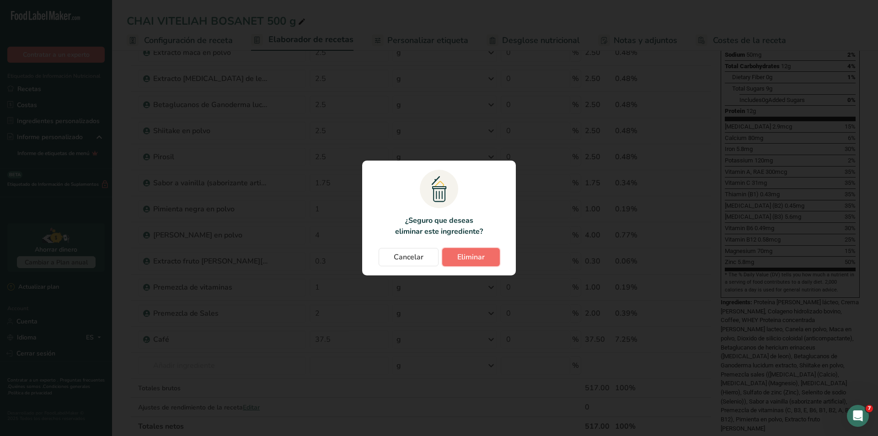
click at [491, 262] on button "Eliminar" at bounding box center [471, 257] width 58 height 18
type input "4"
type input "0.3"
type input "1"
type input "2"
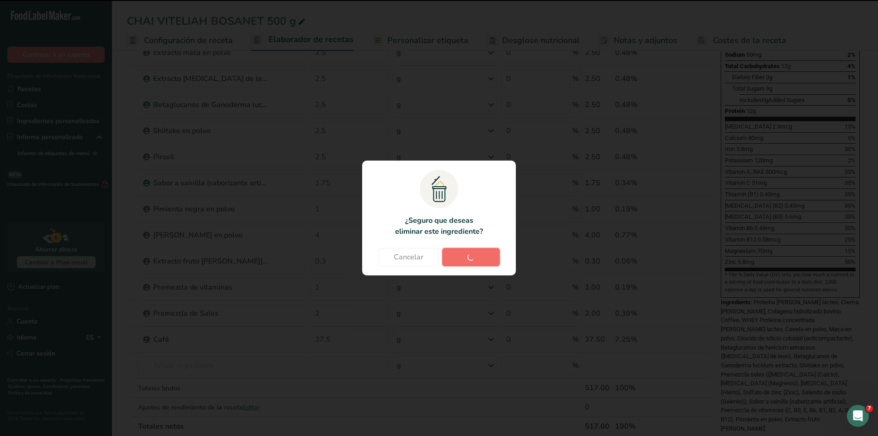
type input "37.5"
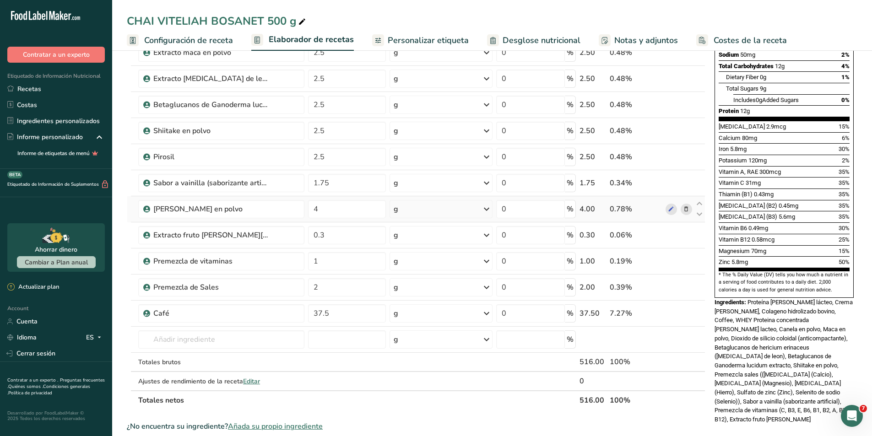
click at [684, 212] on icon at bounding box center [686, 210] width 6 height 10
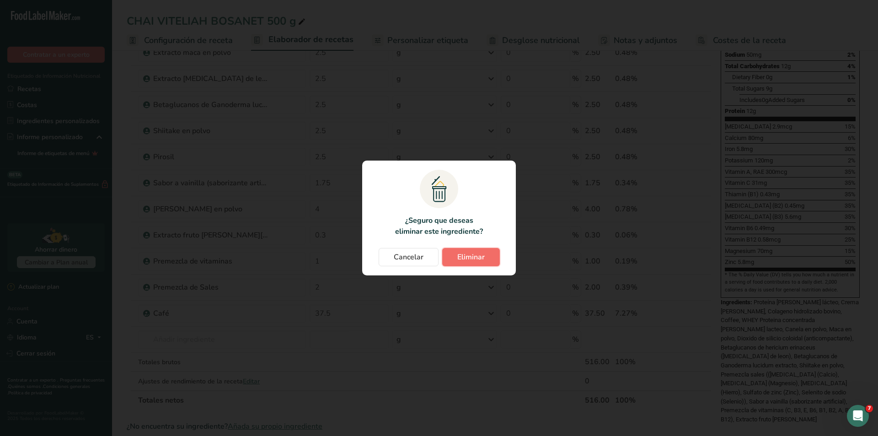
click at [487, 263] on button "Eliminar" at bounding box center [471, 257] width 58 height 18
type input "0.3"
type input "1"
type input "2"
type input "37.5"
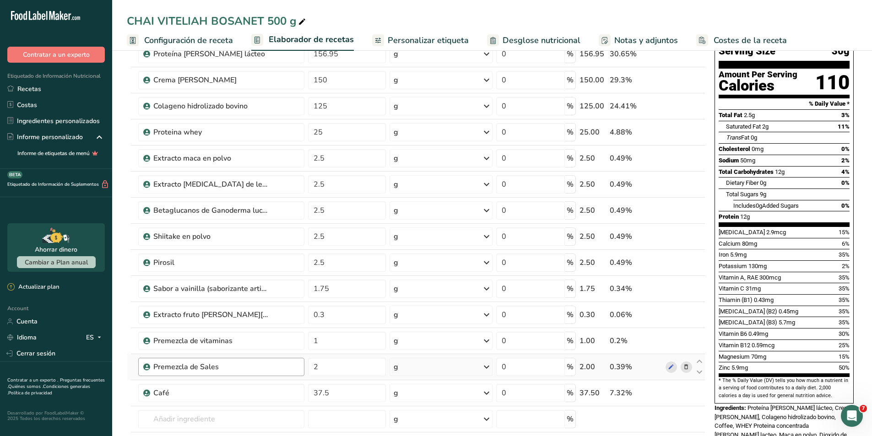
scroll to position [92, 0]
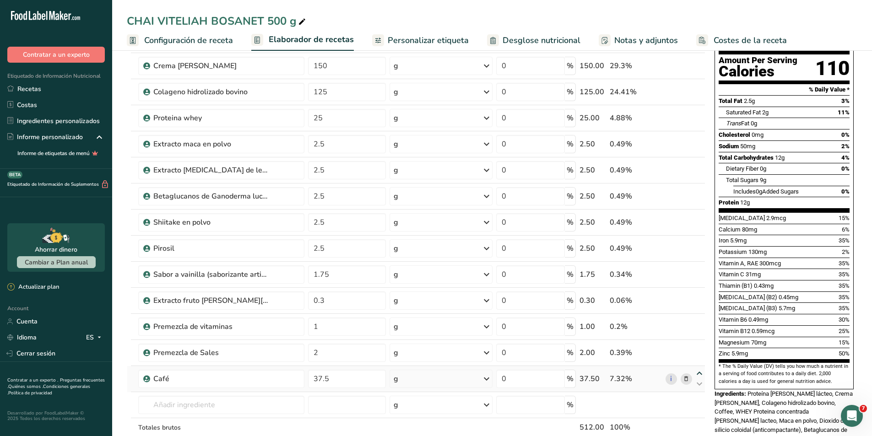
click at [697, 374] on icon at bounding box center [699, 373] width 11 height 7
type input "37.5"
type input "2"
click at [699, 349] on icon at bounding box center [699, 347] width 11 height 7
type input "37.5"
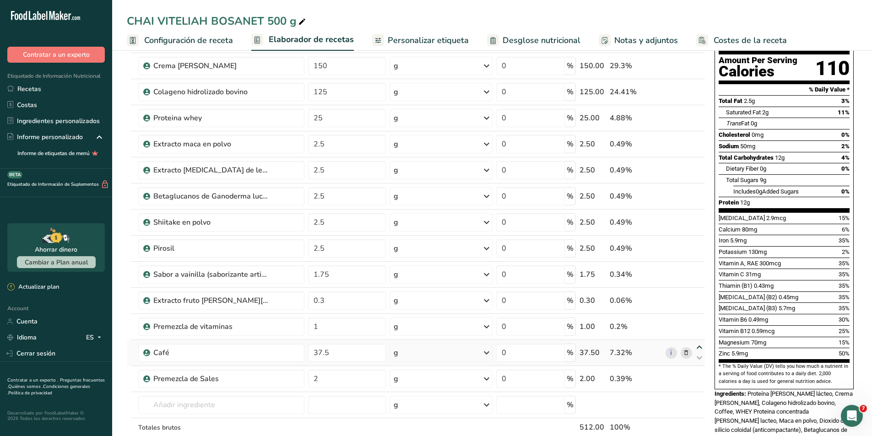
type input "1"
click at [699, 322] on icon at bounding box center [699, 321] width 11 height 7
type input "37.5"
type input "0.3"
click at [698, 297] on div "Ingrediente * Cantidad * Unidad * Desperdicio * .a-a{fill:#347362;}.b-a{fill:#f…" at bounding box center [416, 241] width 578 height 468
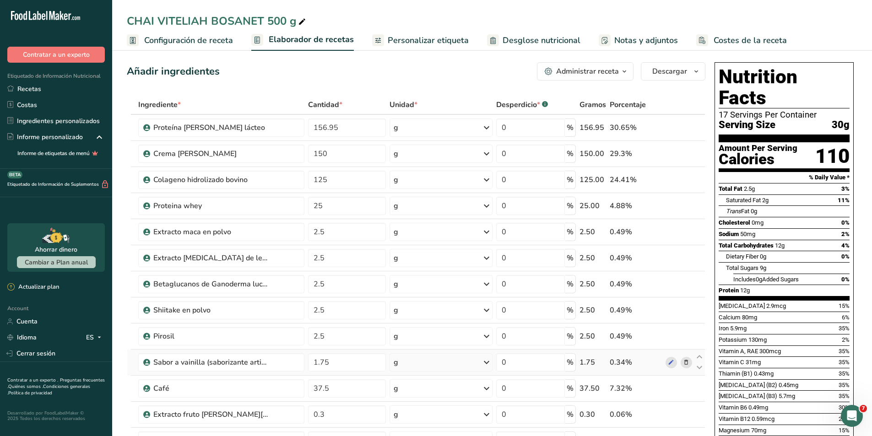
scroll to position [0, 0]
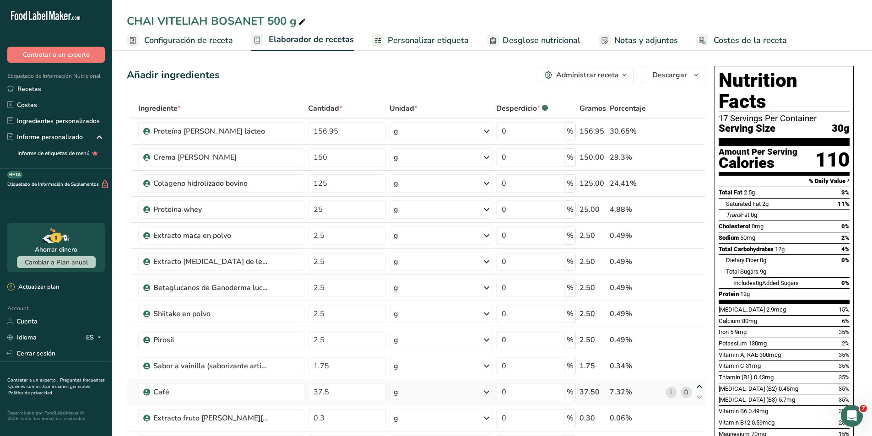
click at [698, 386] on icon at bounding box center [699, 386] width 11 height 7
type input "37.5"
type input "1.75"
click at [698, 361] on icon at bounding box center [699, 360] width 11 height 7
type input "37.5"
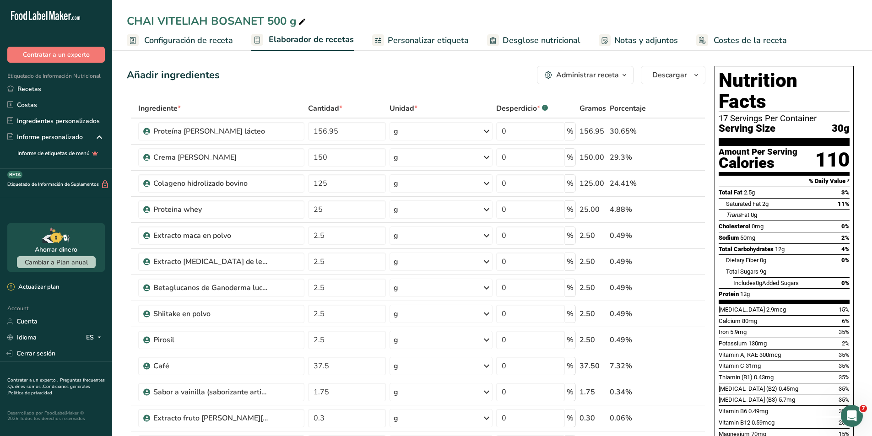
type input "2.5"
click at [700, 333] on icon at bounding box center [699, 334] width 11 height 7
type input "37.5"
type input "2.5"
click at [698, 308] on icon at bounding box center [699, 308] width 11 height 7
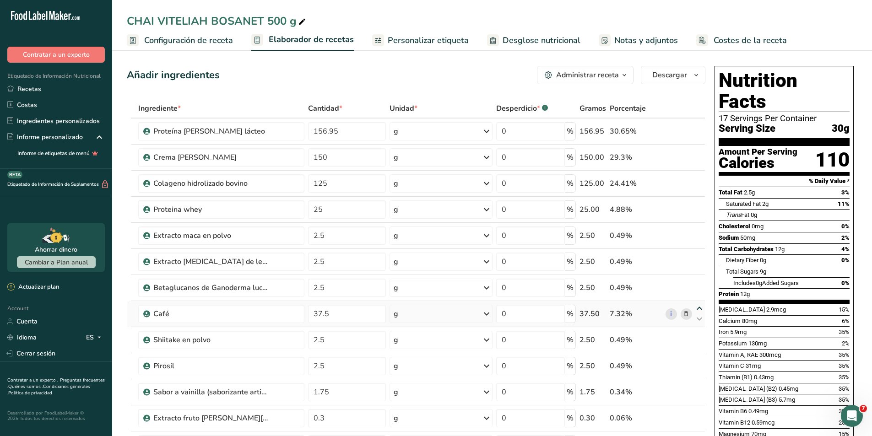
type input "37.5"
type input "2.5"
click at [699, 284] on icon at bounding box center [699, 282] width 11 height 7
type input "37.5"
type input "2.5"
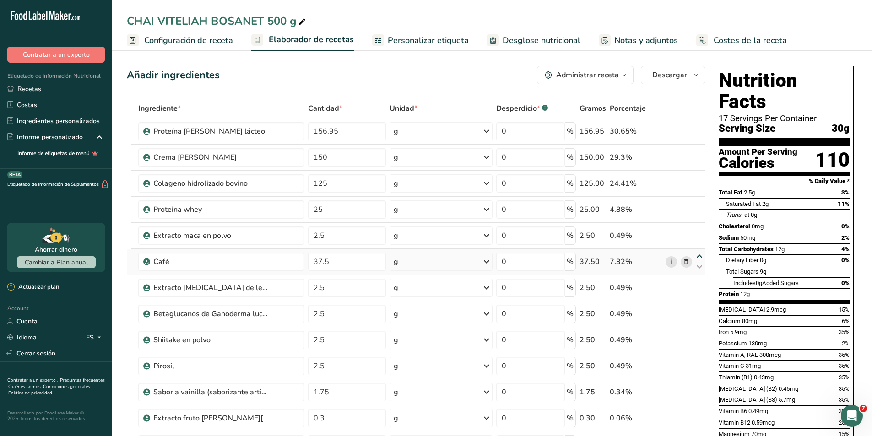
click at [698, 258] on icon at bounding box center [699, 256] width 11 height 7
type input "37.5"
type input "2.5"
click at [699, 231] on icon at bounding box center [699, 230] width 11 height 7
type input "37.5"
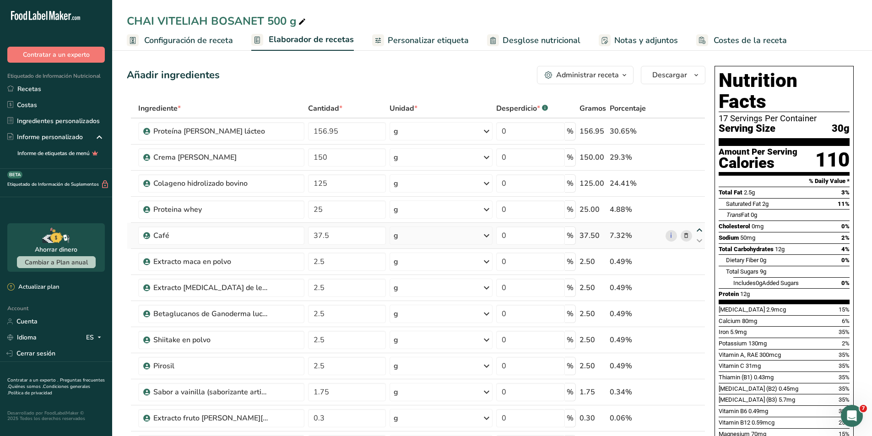
type input "25"
drag, startPoint x: 354, startPoint y: 135, endPoint x: 266, endPoint y: 134, distance: 88.3
click at [266, 134] on tr "Proteína [PERSON_NAME] lácteo 156.95 g Unidades de peso g kg mg Ver más Unidade…" at bounding box center [415, 131] width 577 height 26
type input "144"
type input "144.95"
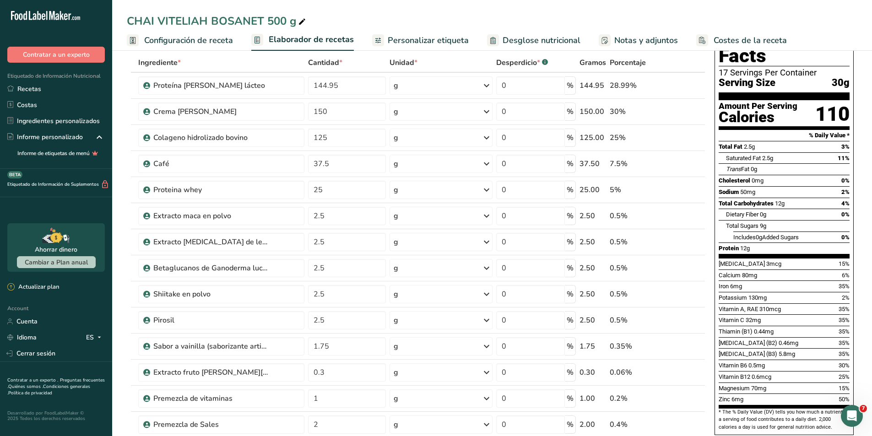
scroll to position [92, 0]
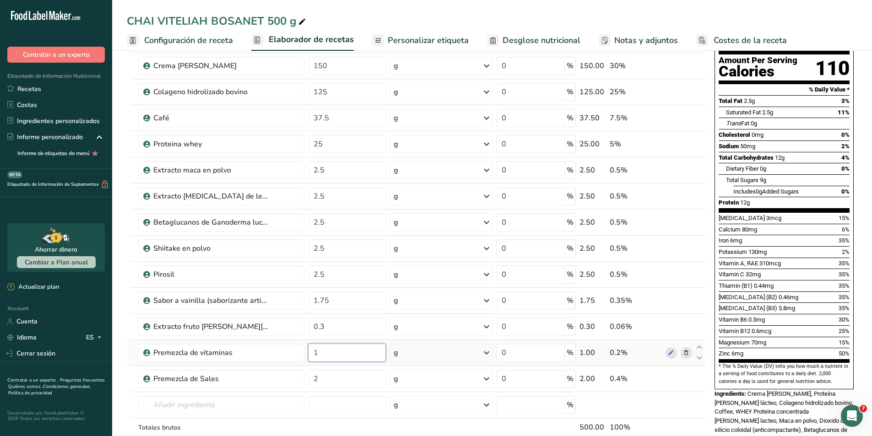
click at [351, 353] on input "1" at bounding box center [347, 353] width 78 height 18
type input "1.7"
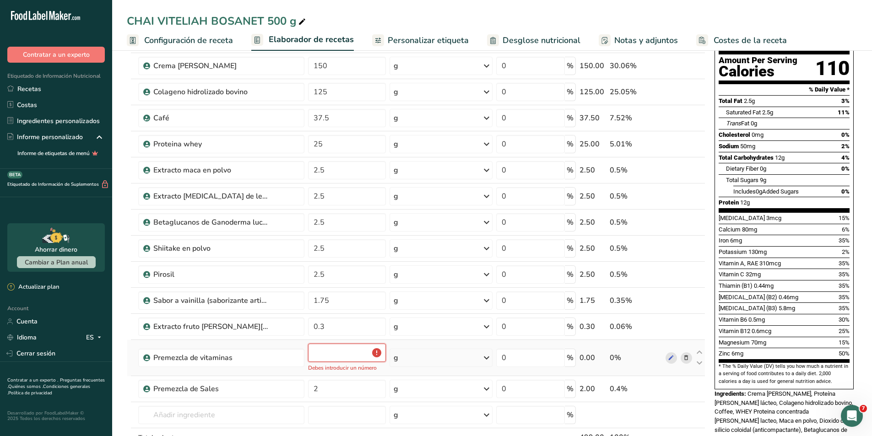
type input "1"
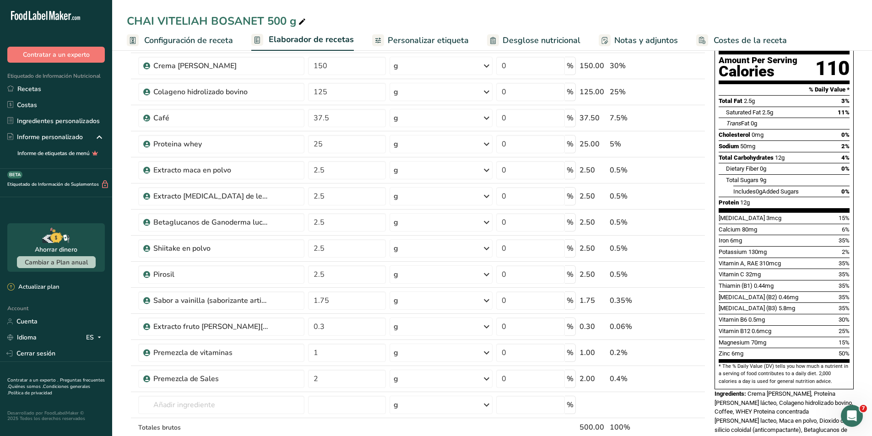
click at [396, 15] on div "CHAI VITELIAH BOSANET 500 g Configuración de receta Elaborador de recetas Perso…" at bounding box center [491, 368] width 759 height 825
click at [155, 23] on div "CHAI VITELIAH BOSANET 500 g" at bounding box center [217, 21] width 181 height 16
click at [154, 23] on input "CHAI VITELIAH BOSANET 500 g" at bounding box center [492, 21] width 730 height 16
type input "COFFEE VITELIAH BOSANET 500 g"
click at [350, 12] on div "COFFEE VITELIAH BOSANET 500 g Configuración de receta Elaborador de recetas Per…" at bounding box center [491, 25] width 759 height 51
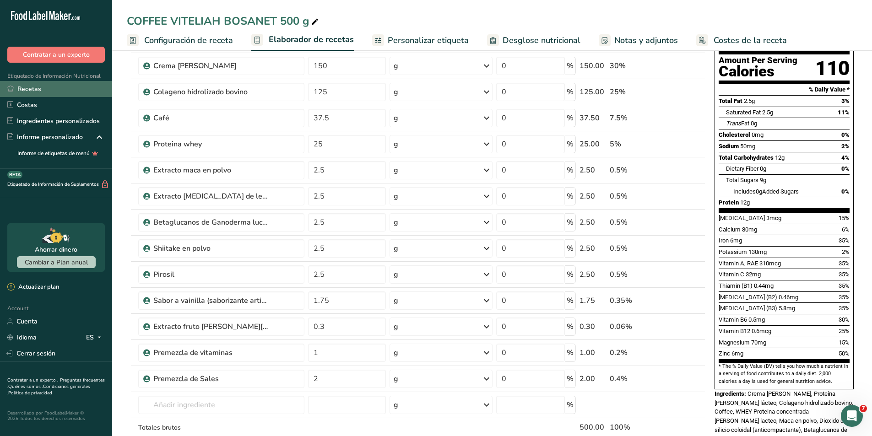
click at [48, 87] on link "Recetas" at bounding box center [56, 89] width 112 height 16
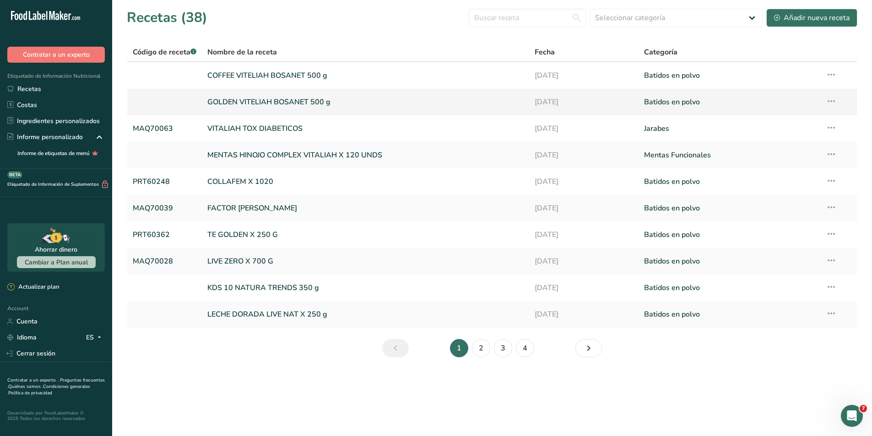
click at [832, 99] on icon at bounding box center [830, 101] width 11 height 16
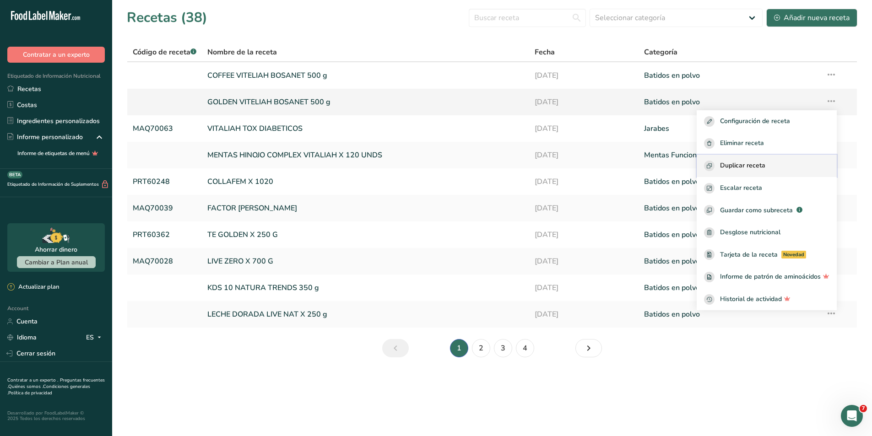
click at [776, 162] on div "Duplicar receta" at bounding box center [766, 166] width 125 height 11
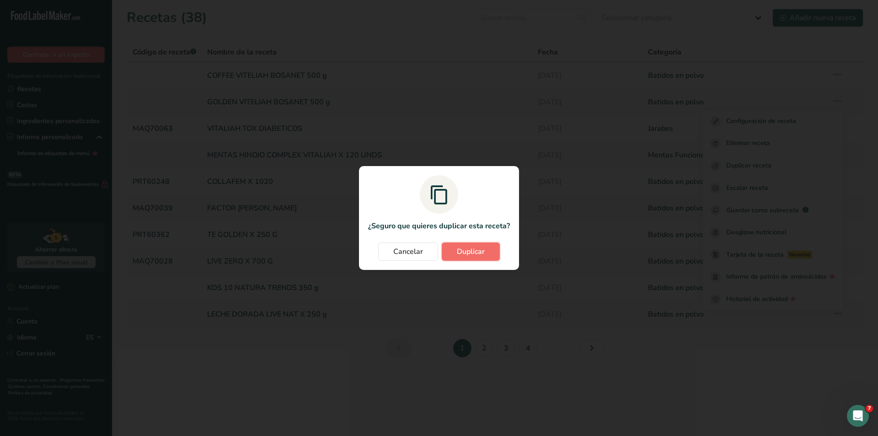
click at [480, 251] on span "Duplicar" at bounding box center [471, 251] width 28 height 11
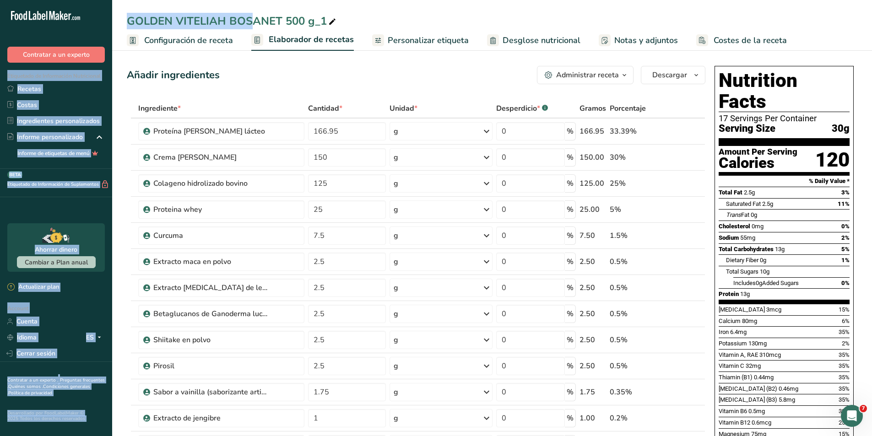
drag, startPoint x: 171, startPoint y: 21, endPoint x: 111, endPoint y: 19, distance: 59.5
click at [170, 22] on div "GOLDEN VITELIAH BOSANET 500 g_1" at bounding box center [232, 21] width 211 height 16
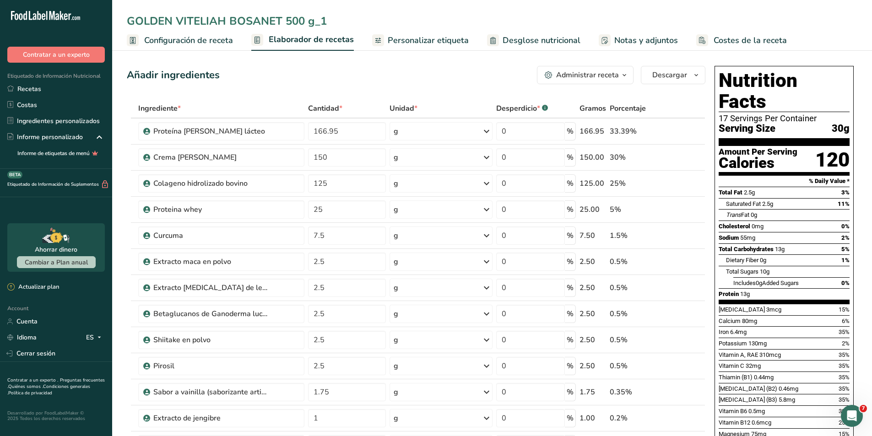
click at [173, 22] on input "GOLDEN VITELIAH BOSANET 500 g_1" at bounding box center [492, 21] width 730 height 16
click at [308, 17] on input "CHAI VITELIAH BOSANET 500 g_1" at bounding box center [492, 21] width 730 height 16
click at [363, 23] on input "CHAI VITELIAH BOSANET 500 g" at bounding box center [492, 21] width 730 height 16
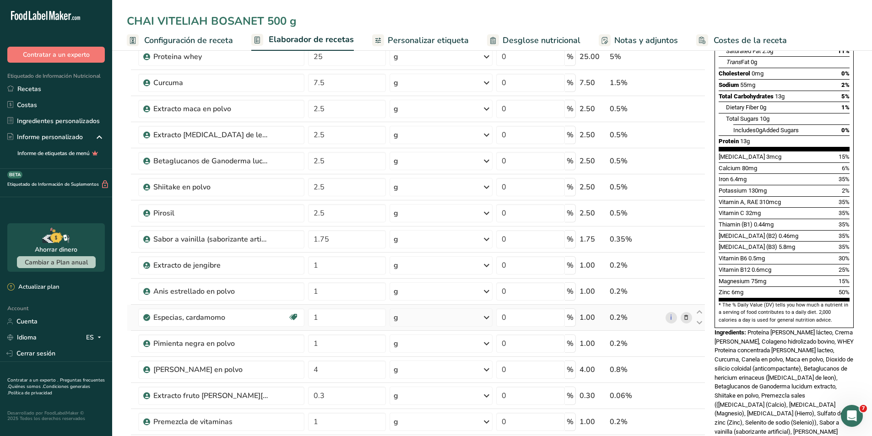
scroll to position [137, 0]
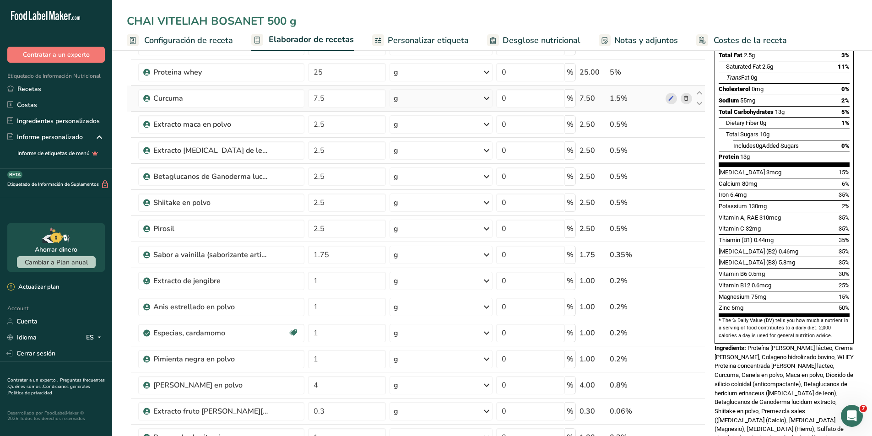
type input "CHAI VITELIAH BOSANET 500 g"
click at [688, 98] on icon at bounding box center [686, 99] width 6 height 10
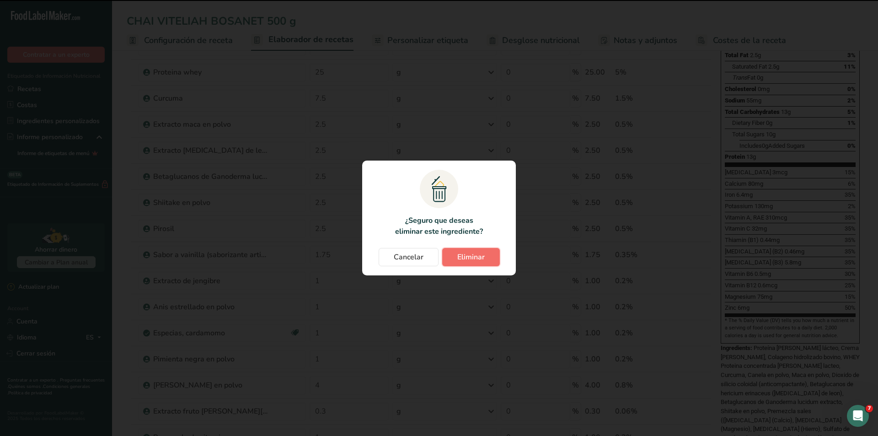
click at [452, 256] on button "Eliminar" at bounding box center [471, 257] width 58 height 18
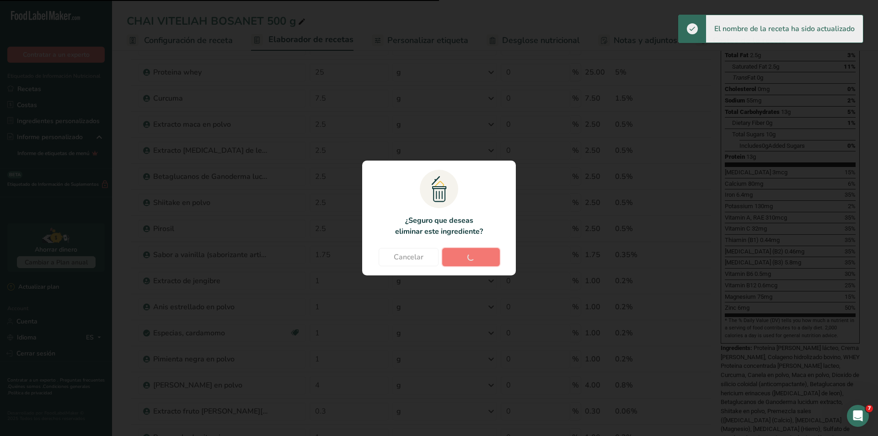
type input "2.5"
type input "1.75"
type input "1"
type input "4"
type input "0.3"
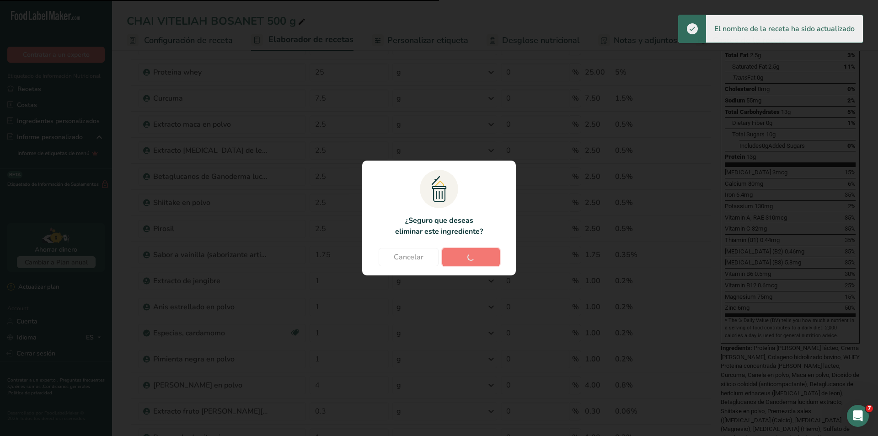
type input "1"
type input "2"
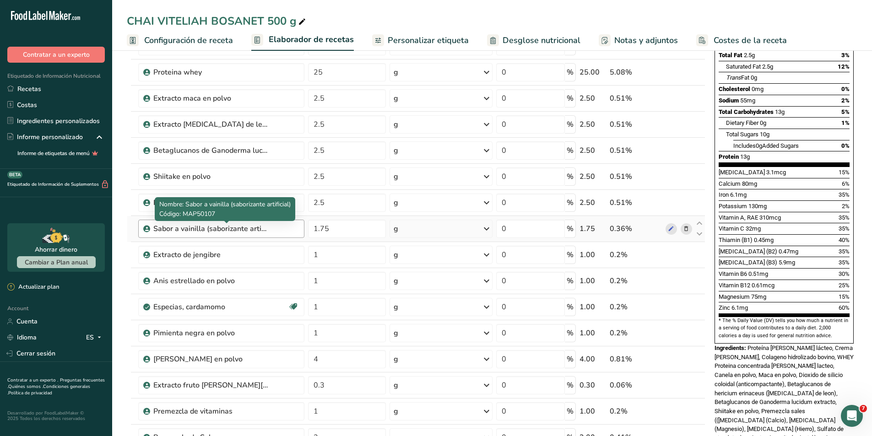
scroll to position [320, 0]
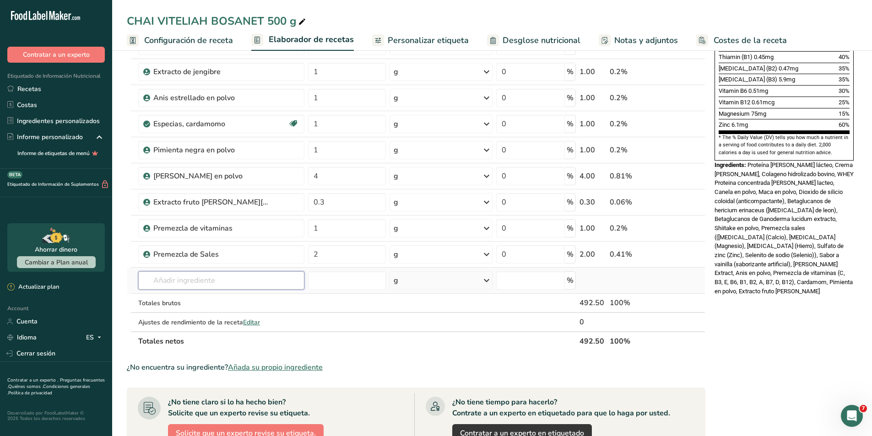
click at [199, 279] on input "text" at bounding box center [221, 280] width 166 height 18
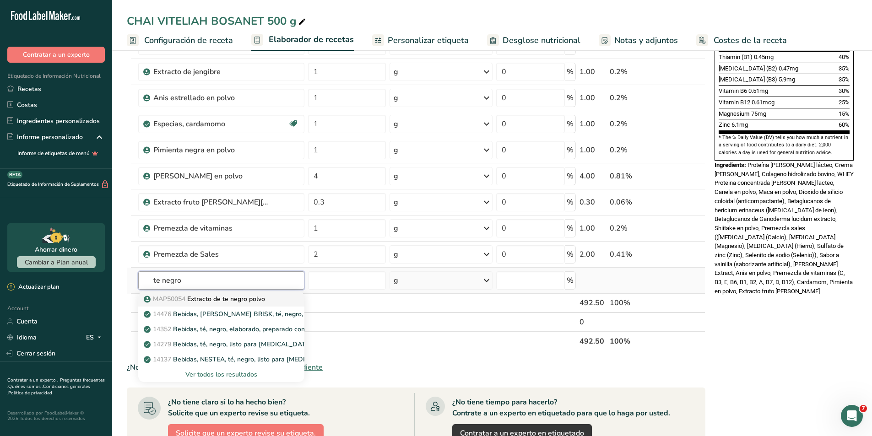
type input "te negro"
click at [200, 300] on p "MAP50054 Extracto de te negro polvo" at bounding box center [204, 299] width 119 height 10
type input "Extracto de te negro polvo"
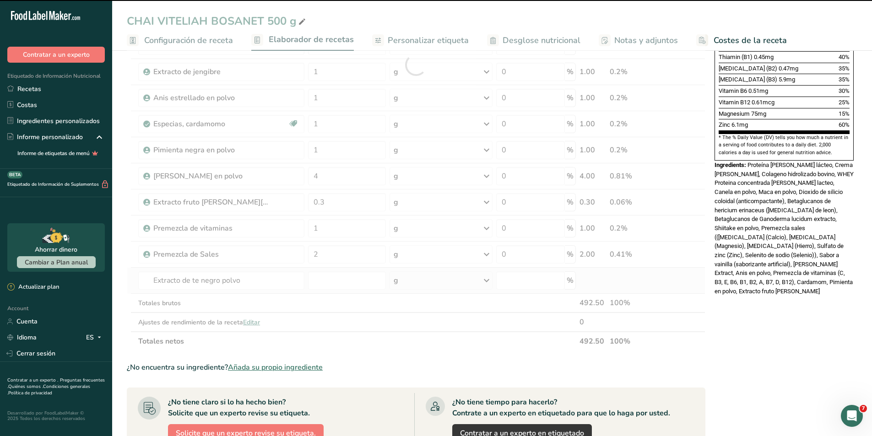
type input "0"
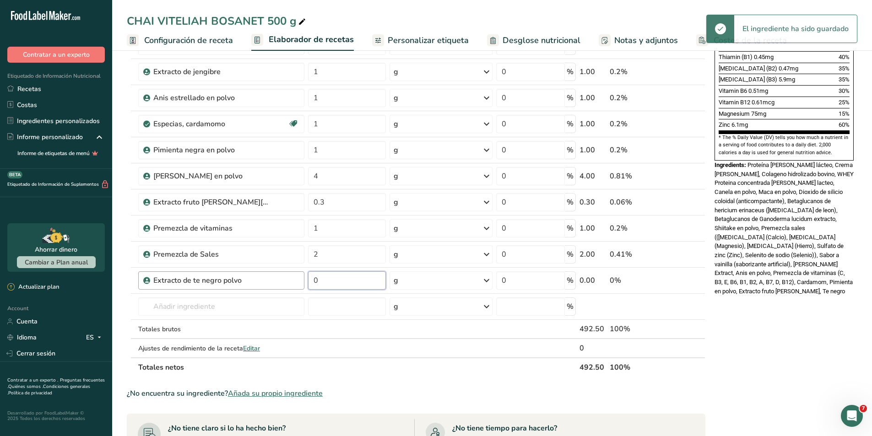
drag, startPoint x: 327, startPoint y: 283, endPoint x: 296, endPoint y: 280, distance: 31.7
click at [296, 280] on tr "Extracto de te negro polvo 0 g Unidades de peso g kg mg Ver más Unidades de vol…" at bounding box center [415, 281] width 577 height 26
type input "170"
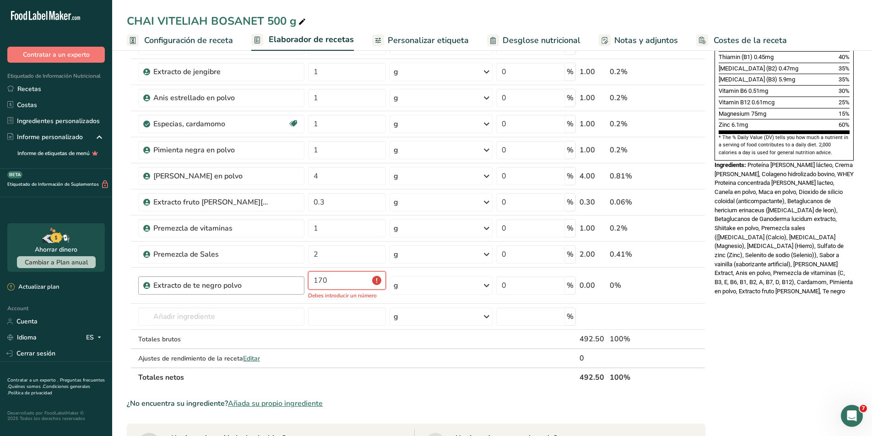
type input "17"
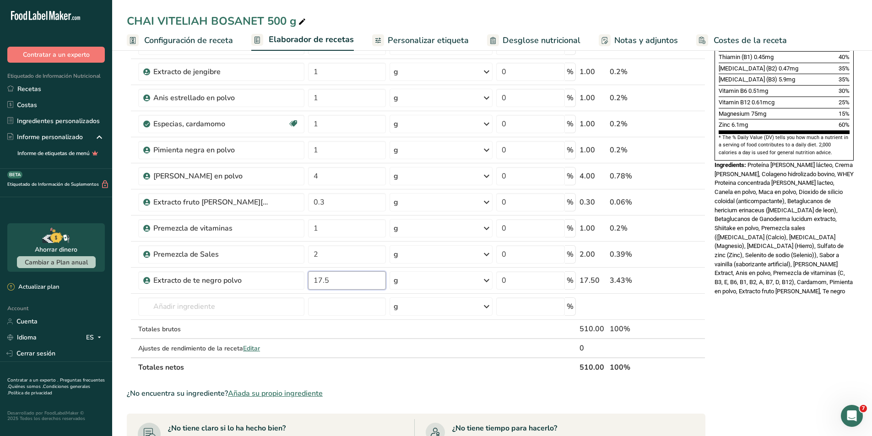
type input "17.5"
click at [786, 325] on div "Nutrition Facts 16 Servings Per Container Serving Size 30g Amount Per Serving C…" at bounding box center [784, 205] width 146 height 926
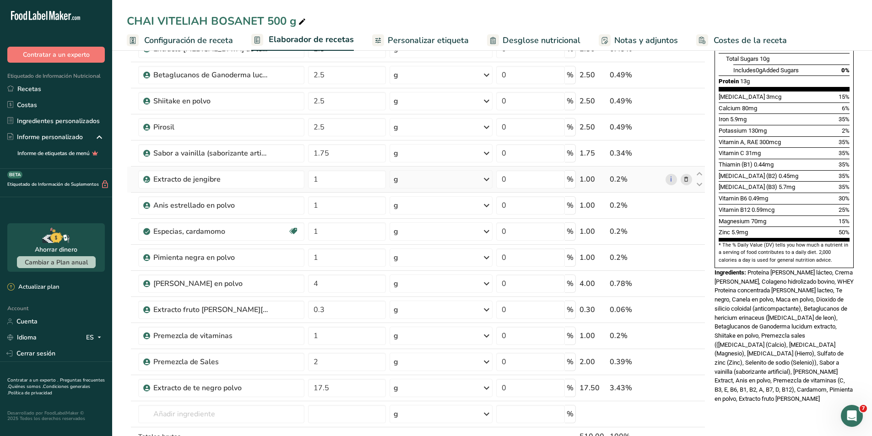
scroll to position [229, 0]
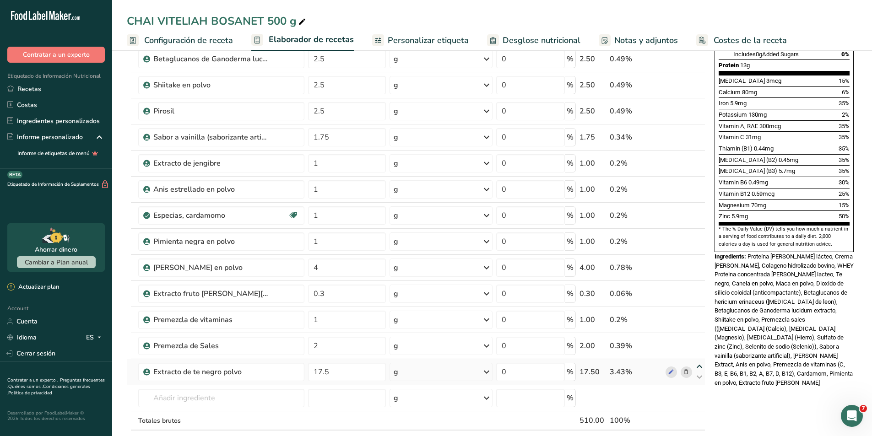
click at [699, 366] on icon at bounding box center [699, 366] width 11 height 7
type input "17.5"
type input "2"
click at [698, 341] on icon at bounding box center [699, 340] width 11 height 7
type input "17.5"
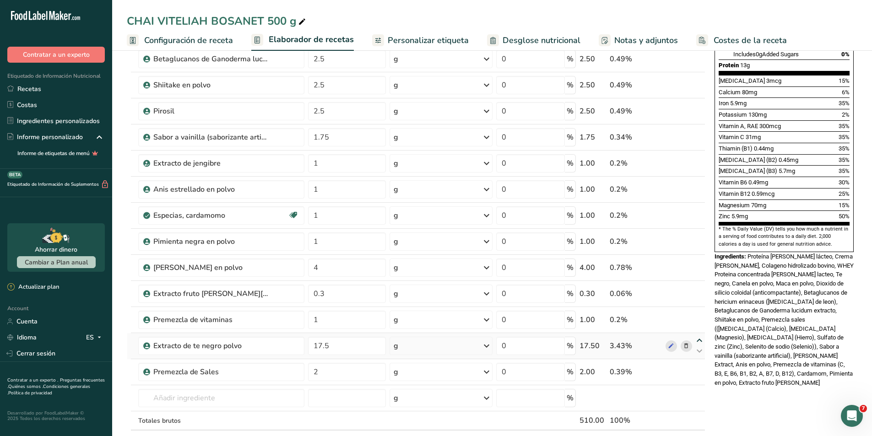
type input "1"
click at [697, 313] on icon at bounding box center [699, 314] width 11 height 7
type input "17.5"
type input "0.3"
click at [700, 289] on icon at bounding box center [699, 288] width 11 height 7
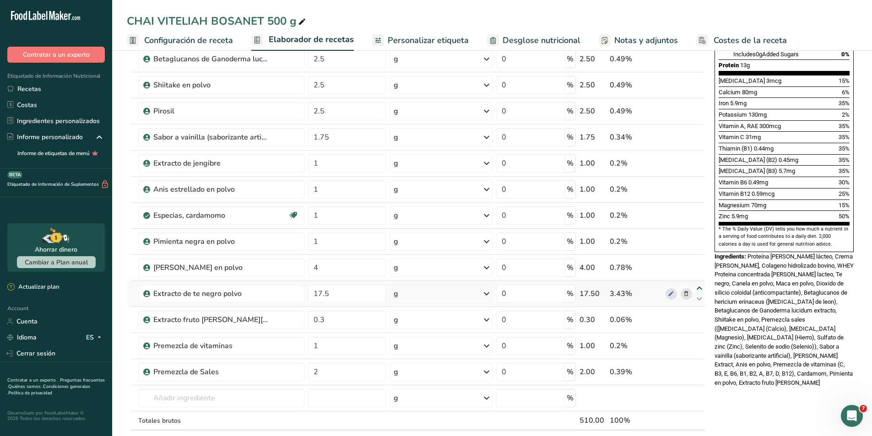
type input "17.5"
type input "4"
click at [698, 263] on icon at bounding box center [699, 262] width 11 height 7
type input "17.5"
type input "1"
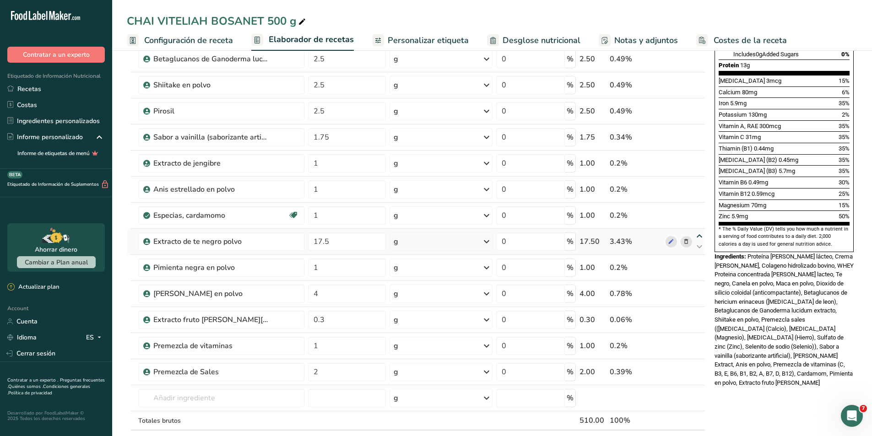
click at [696, 236] on icon at bounding box center [699, 236] width 11 height 7
type input "17.5"
type input "1"
click at [697, 209] on icon at bounding box center [699, 210] width 11 height 7
type input "17.5"
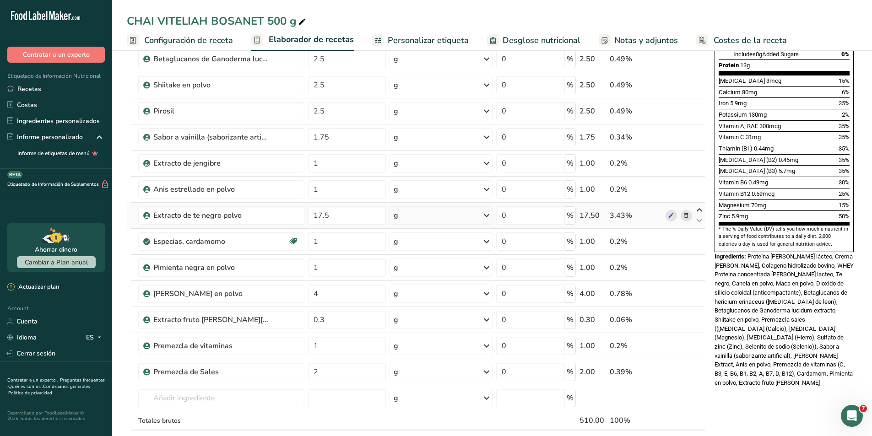
type input "1"
click at [698, 184] on icon at bounding box center [699, 184] width 11 height 7
type input "17.5"
type input "1"
click at [697, 156] on icon at bounding box center [699, 158] width 11 height 7
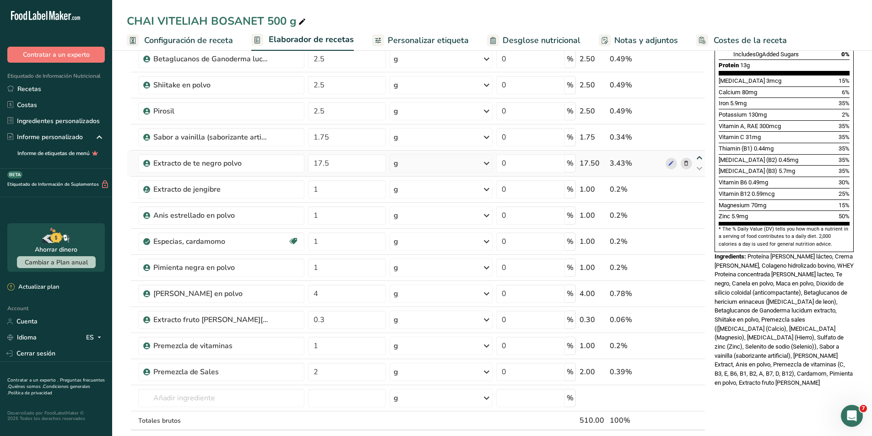
type input "17.5"
type input "1.75"
click at [697, 133] on icon at bounding box center [699, 132] width 11 height 7
type input "17.5"
type input "2.5"
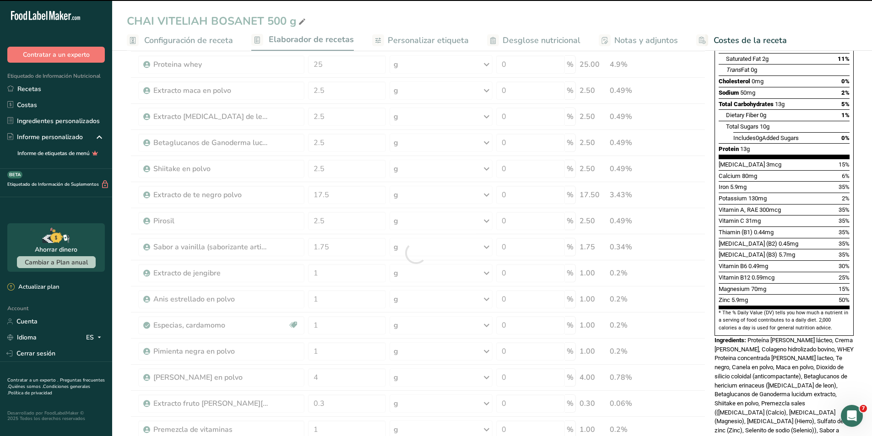
scroll to position [137, 0]
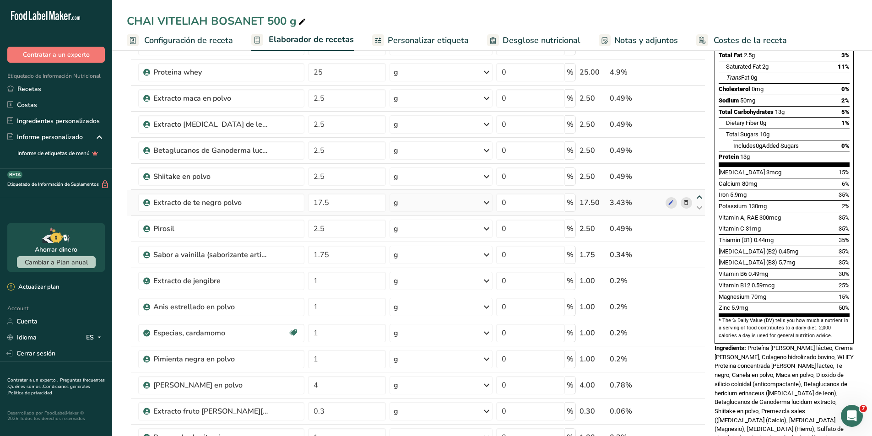
click at [697, 197] on icon at bounding box center [699, 197] width 11 height 7
type input "17.5"
type input "2.5"
click at [697, 171] on icon at bounding box center [699, 171] width 11 height 7
type input "17.5"
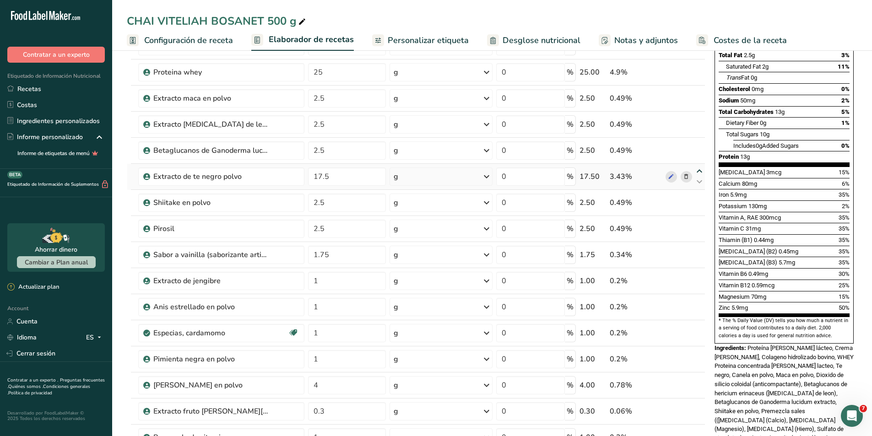
type input "2.5"
click at [697, 171] on icon at bounding box center [699, 171] width 11 height 7
type input "2.5"
type input "17.5"
click at [699, 170] on icon at bounding box center [699, 171] width 11 height 7
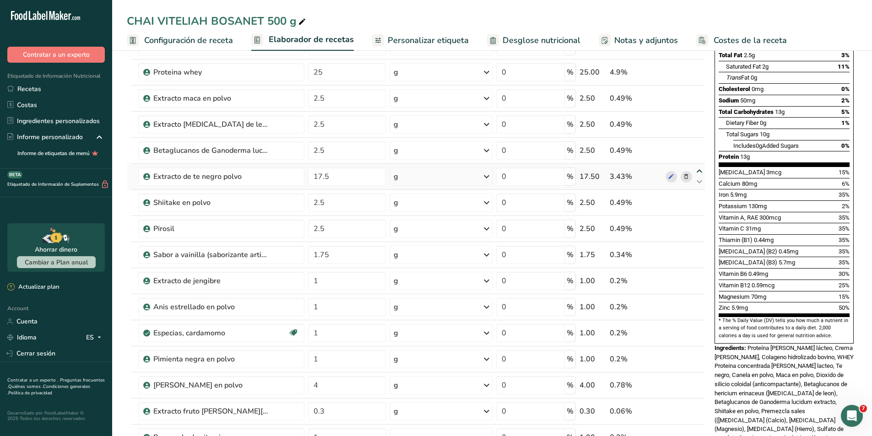
type input "17.5"
type input "2.5"
click at [699, 146] on icon at bounding box center [699, 145] width 11 height 7
type input "17.5"
type input "2.5"
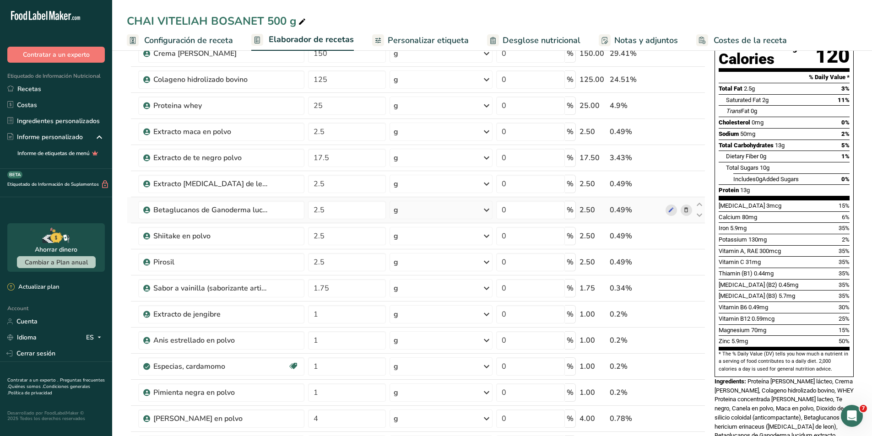
scroll to position [46, 0]
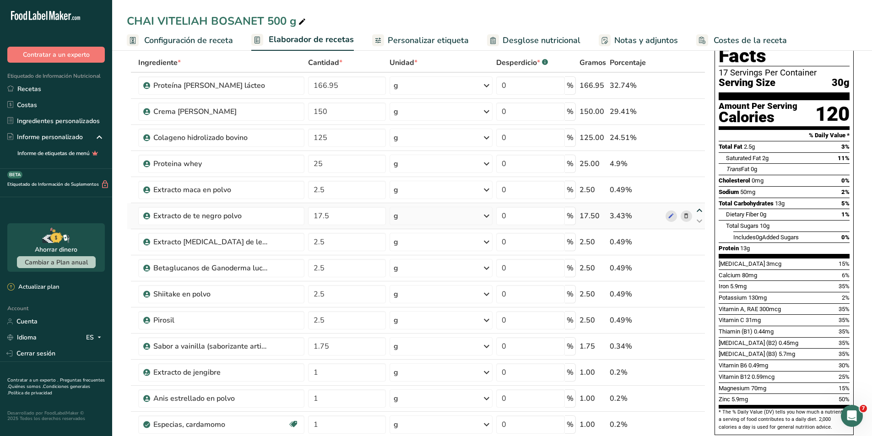
click at [699, 210] on icon at bounding box center [699, 210] width 11 height 7
type input "17.5"
type input "2.5"
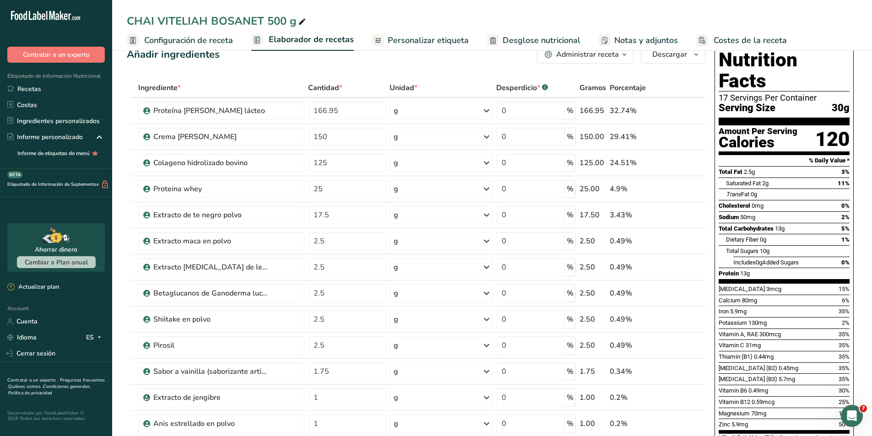
scroll to position [0, 0]
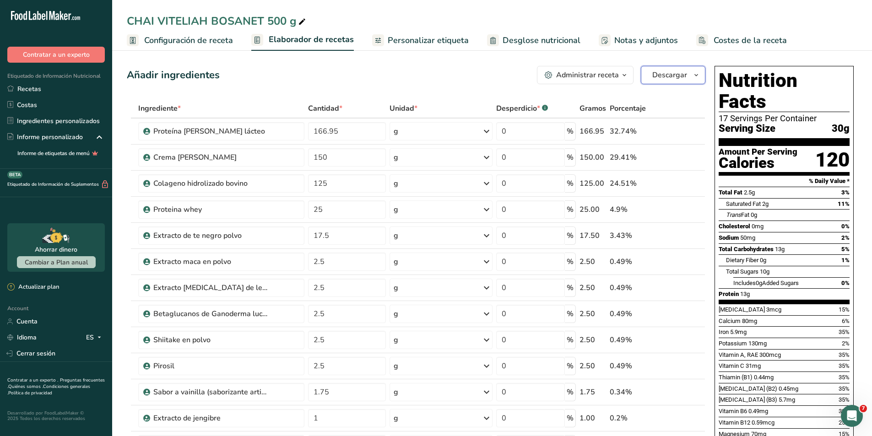
click at [689, 77] on button "Descargar" at bounding box center [673, 75] width 65 height 18
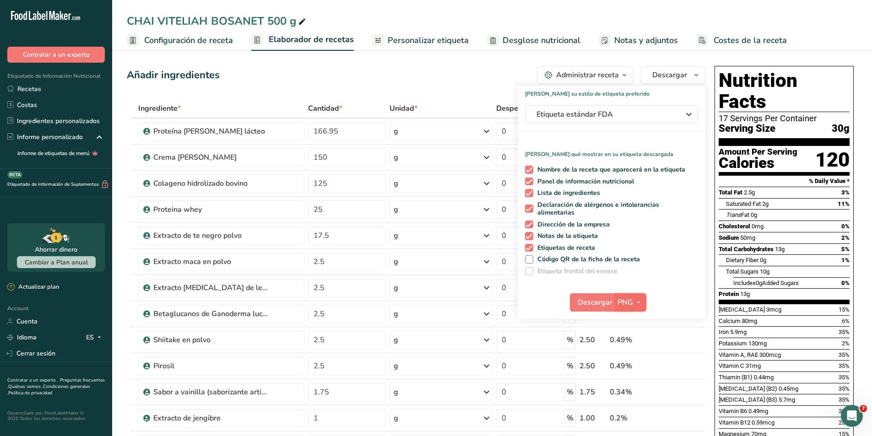
click at [637, 303] on icon "button" at bounding box center [638, 302] width 7 height 11
click at [633, 362] on link "PDF" at bounding box center [631, 366] width 29 height 15
click at [592, 306] on span "Descargar" at bounding box center [595, 302] width 35 height 11
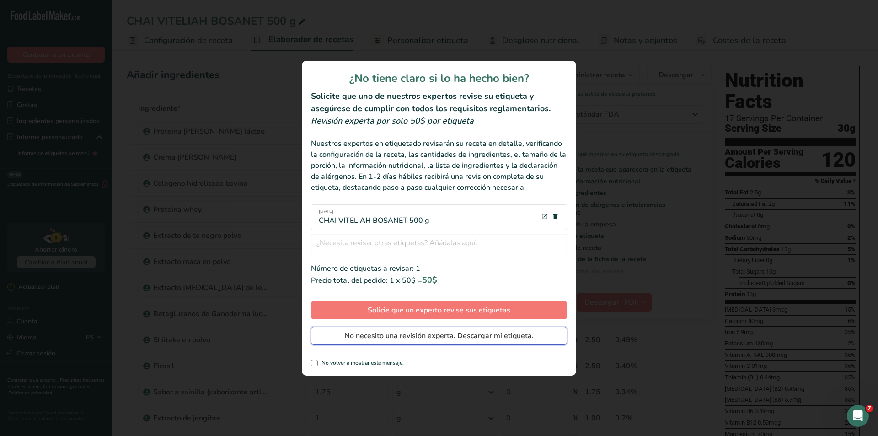
click at [536, 337] on button "No necesito una revisión experta. Descargar mi etiqueta." at bounding box center [439, 336] width 256 height 18
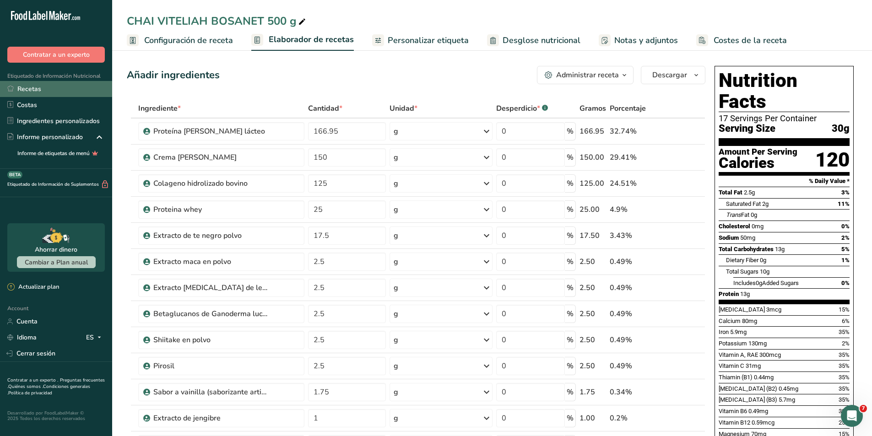
click at [40, 88] on link "Recetas" at bounding box center [56, 89] width 112 height 16
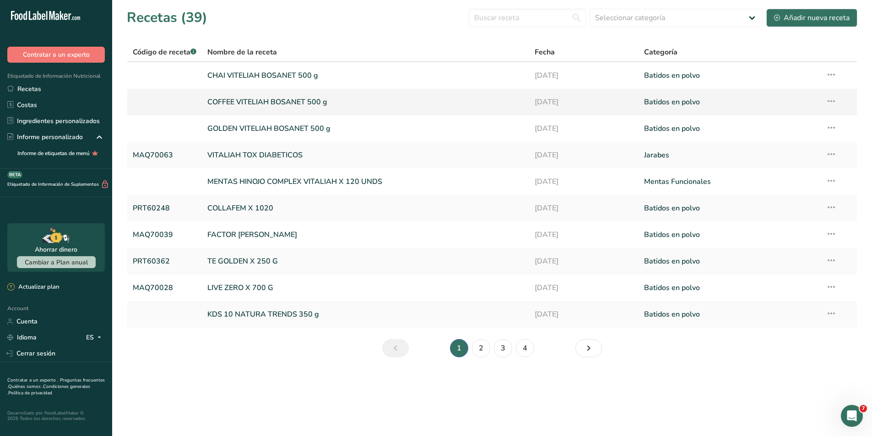
click at [147, 100] on link at bounding box center [165, 101] width 64 height 19
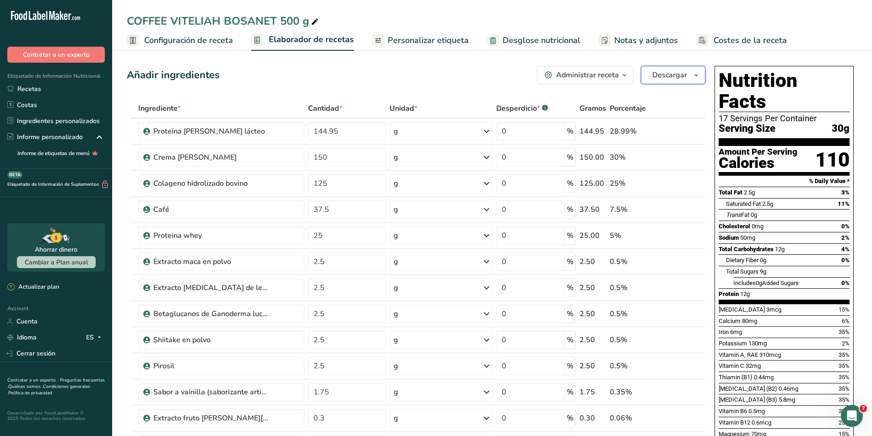
click at [689, 81] on button "Descargar" at bounding box center [673, 75] width 65 height 18
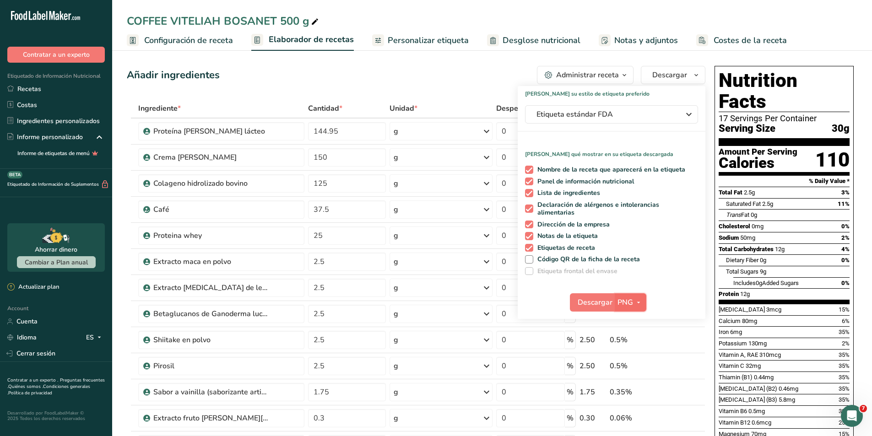
click at [637, 301] on icon "button" at bounding box center [638, 302] width 7 height 11
click at [629, 360] on link "PDF" at bounding box center [631, 366] width 29 height 15
click at [600, 301] on span "Descargar" at bounding box center [595, 302] width 35 height 11
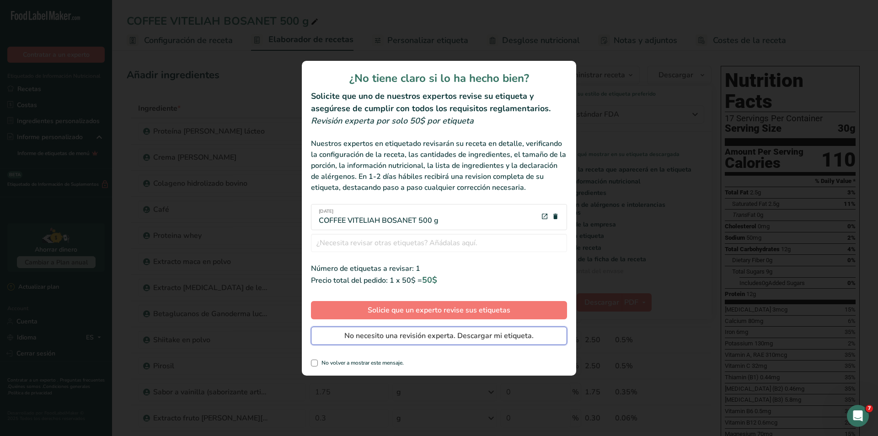
click at [493, 341] on button "No necesito una revisión experta. Descargar mi etiqueta." at bounding box center [439, 336] width 256 height 18
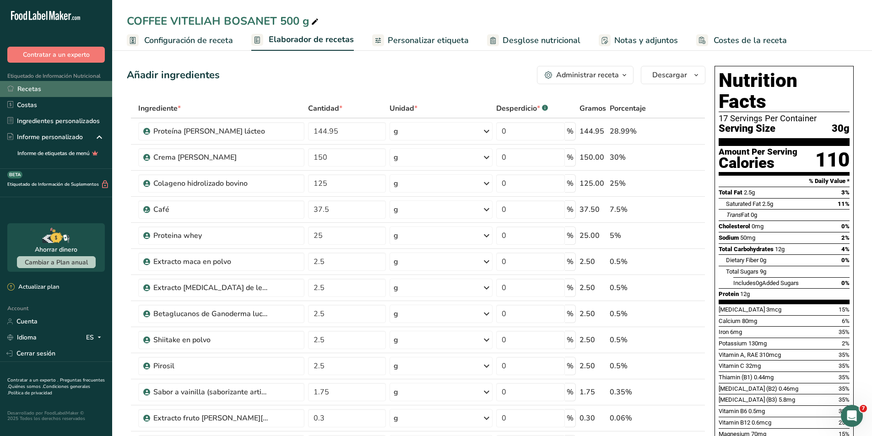
click at [42, 93] on link "Recetas" at bounding box center [56, 89] width 112 height 16
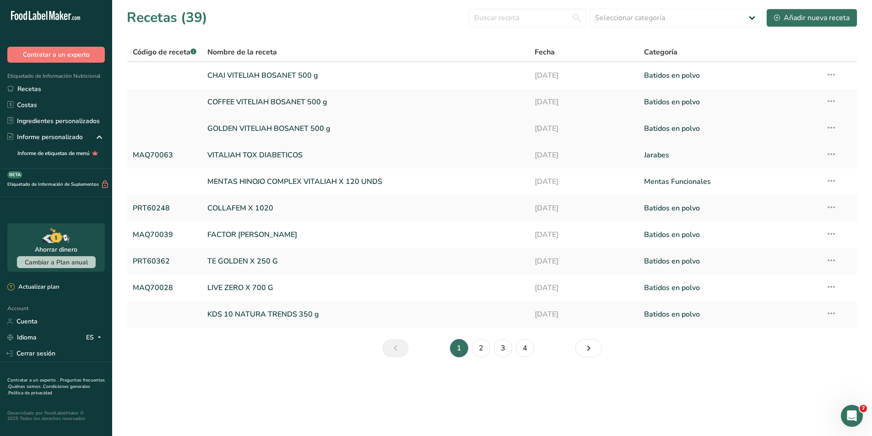
click at [168, 127] on link at bounding box center [165, 128] width 64 height 19
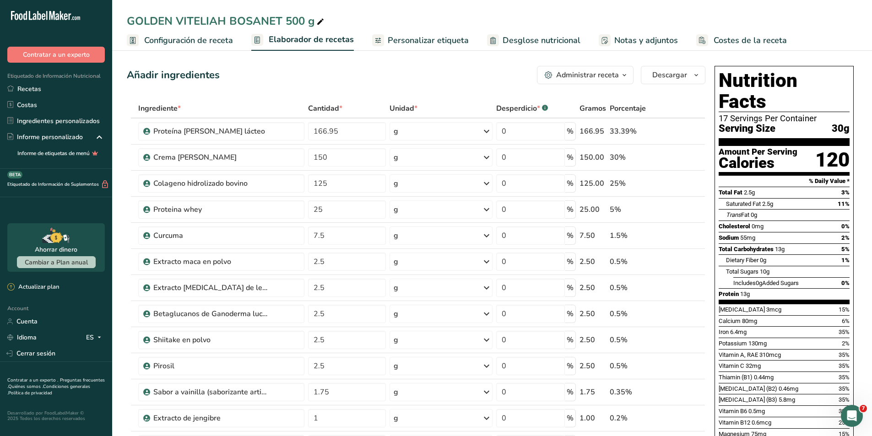
click at [617, 81] on button "Administrar receta" at bounding box center [585, 75] width 97 height 18
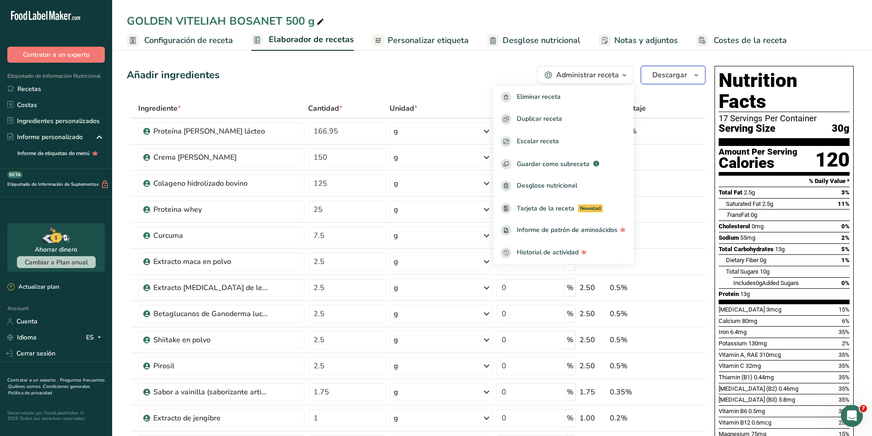
click at [683, 79] on span "Descargar" at bounding box center [669, 75] width 35 height 11
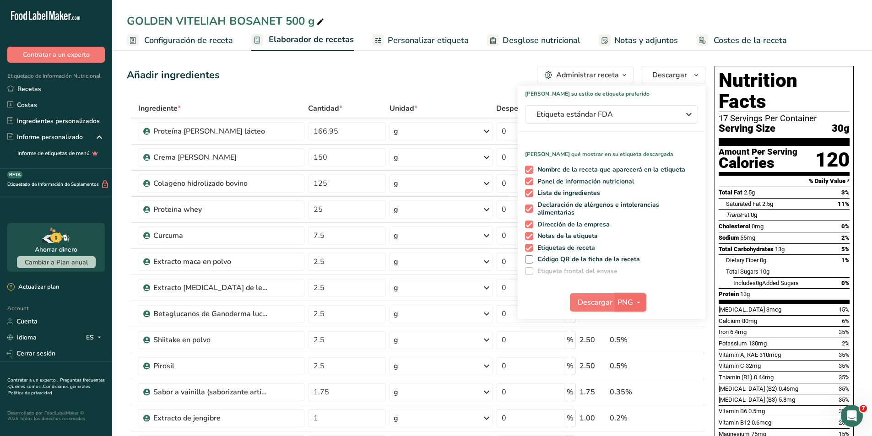
click at [639, 297] on icon "button" at bounding box center [638, 302] width 7 height 11
click at [633, 361] on link "PDF" at bounding box center [631, 366] width 29 height 15
click at [603, 304] on span "Descargar" at bounding box center [595, 302] width 35 height 11
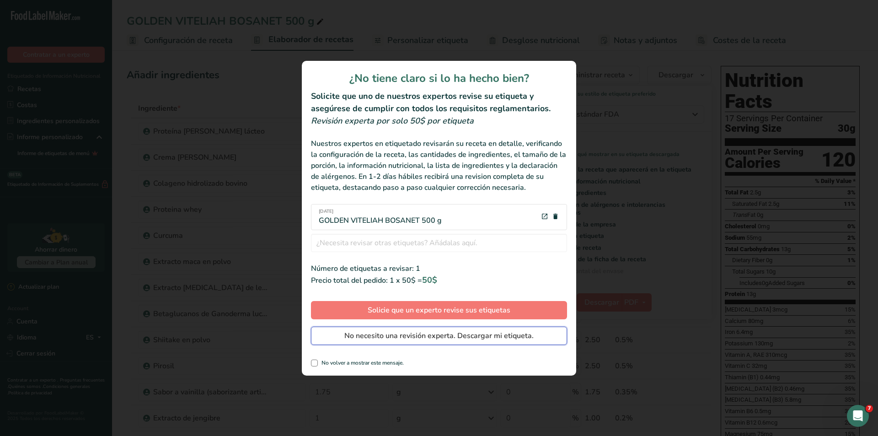
click at [427, 337] on span "No necesito una revisión experta. Descargar mi etiqueta." at bounding box center [439, 335] width 189 height 11
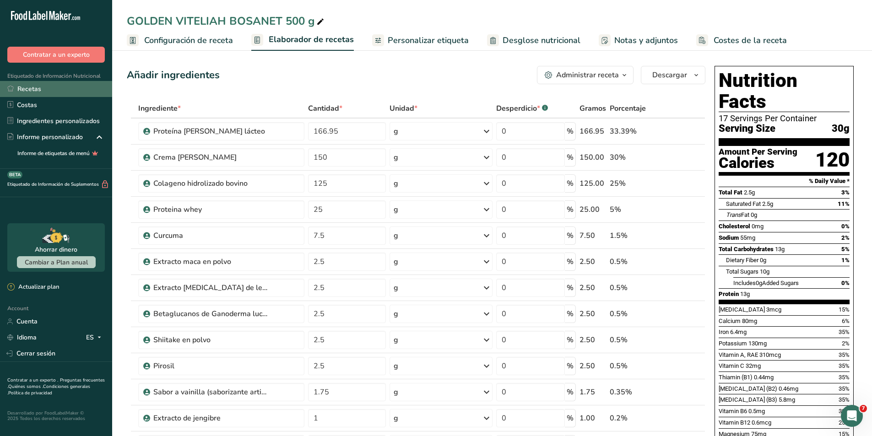
click at [47, 86] on link "Recetas" at bounding box center [56, 89] width 112 height 16
